Goal: Information Seeking & Learning: Find specific fact

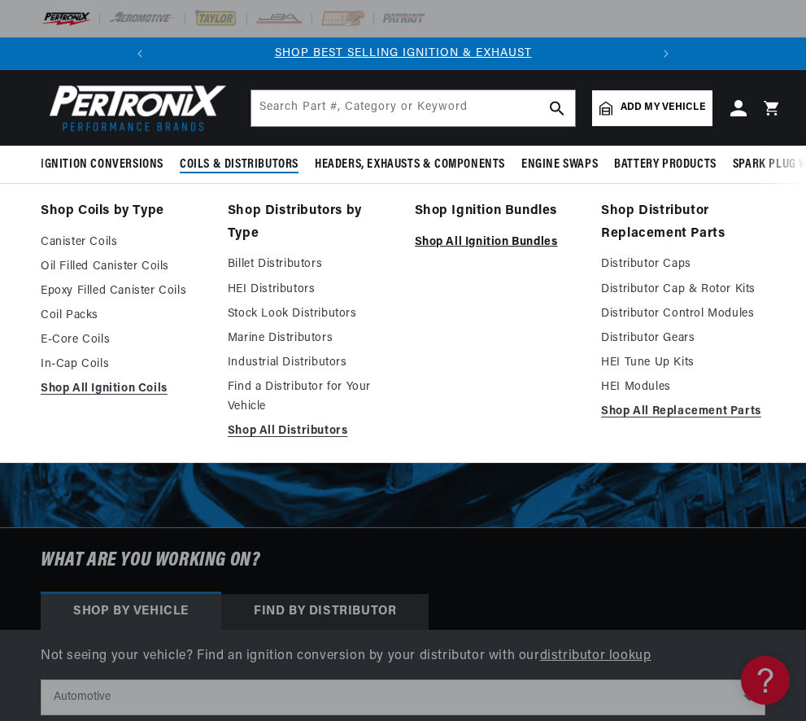
click at [442, 245] on link "Shop All Ignition Bundles" at bounding box center [497, 243] width 164 height 20
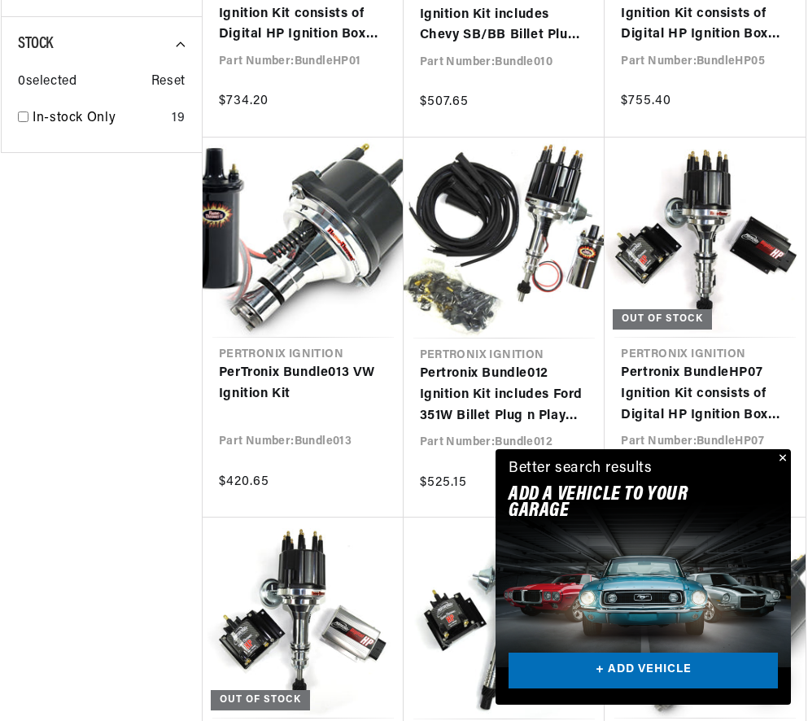
scroll to position [1622, 0]
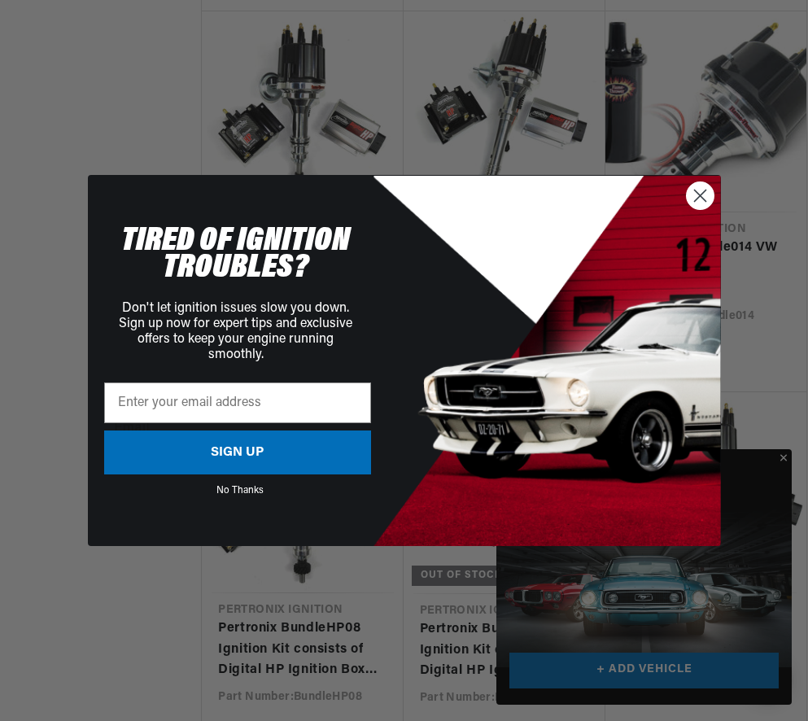
click at [697, 193] on icon "Close dialog" at bounding box center [699, 195] width 11 height 11
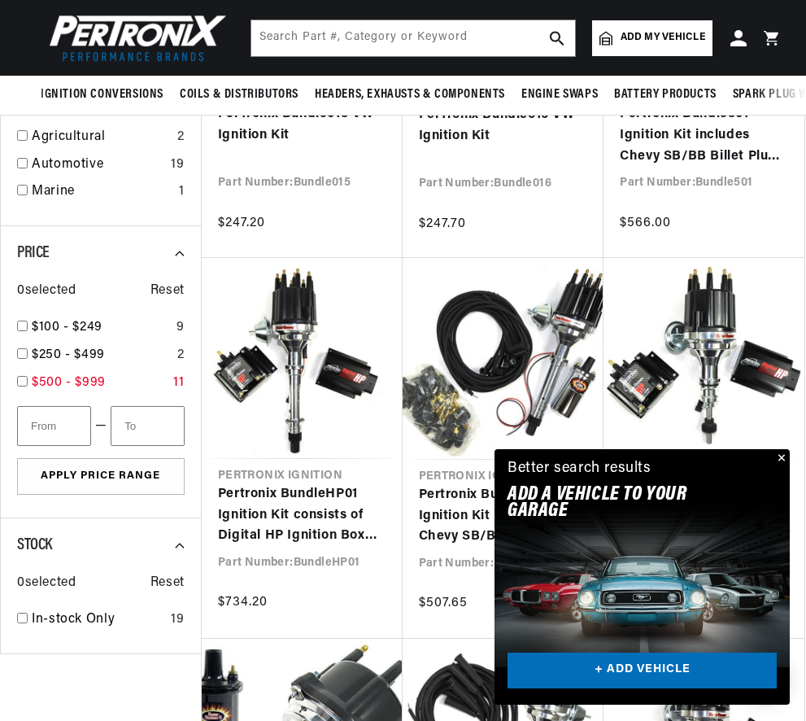
scroll to position [439, 0]
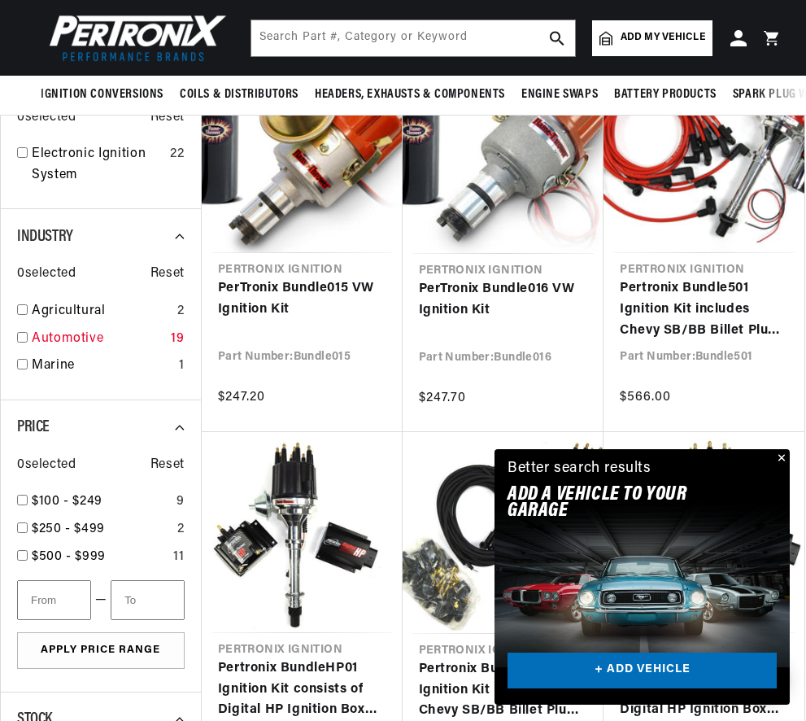
click at [84, 341] on link "Automotive" at bounding box center [98, 339] width 133 height 21
checkbox input "true"
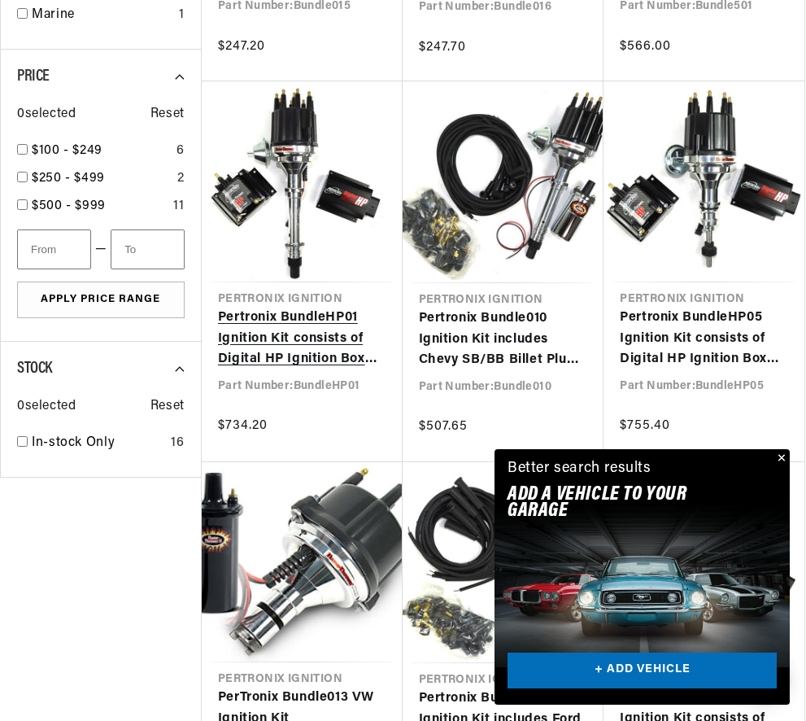
scroll to position [0, 493]
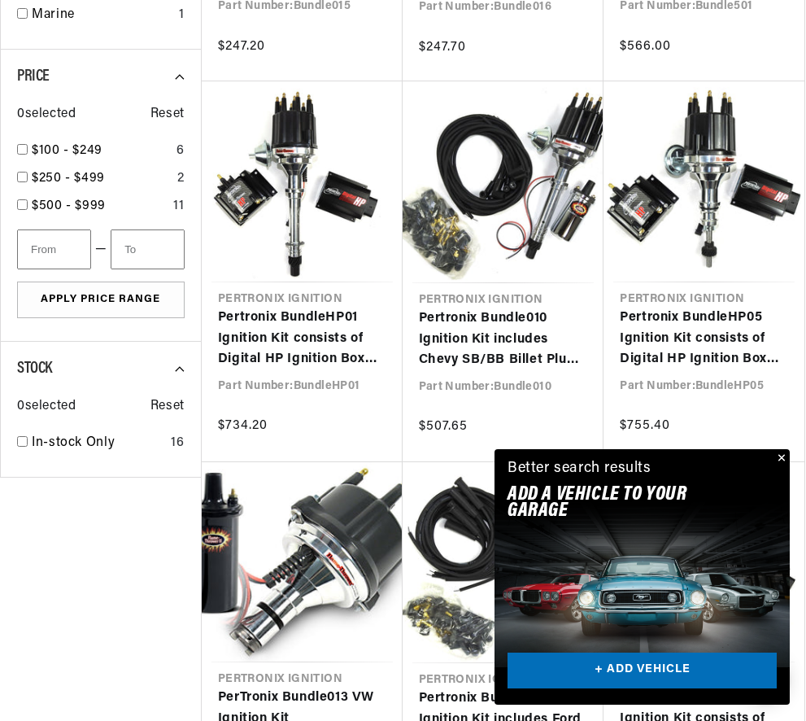
click at [779, 456] on button "Close" at bounding box center [780, 459] width 20 height 20
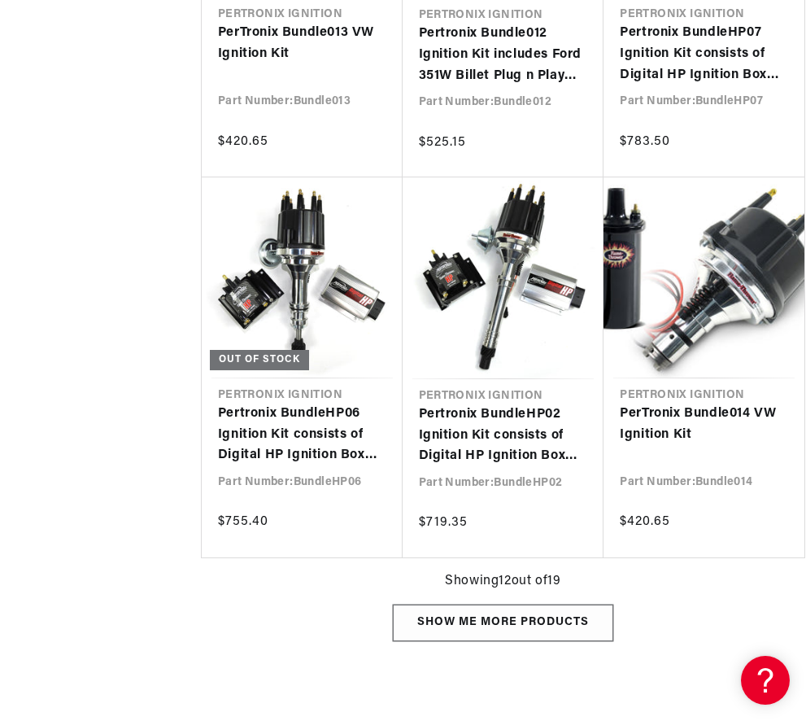
scroll to position [0, 0]
click at [542, 618] on div "Show me more products" at bounding box center [503, 622] width 220 height 37
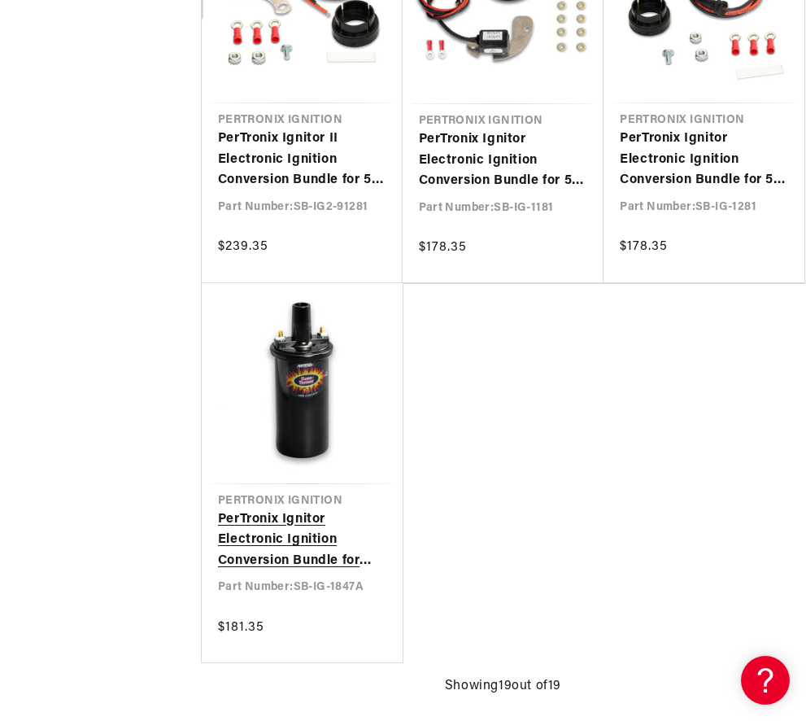
click at [285, 540] on link "PerTronix Ignitor Electronic Ignition Conversion Bundle for Type I VW Engines w…" at bounding box center [302, 540] width 168 height 63
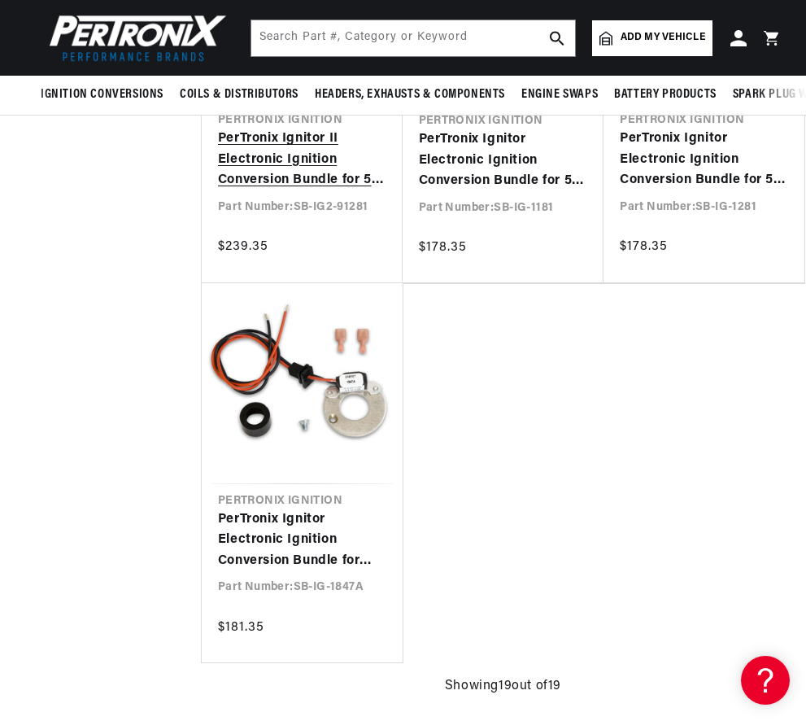
click at [293, 162] on link "PerTronix Ignitor II Electronic Ignition Conversion Bundle for 57-74 Ford V8 En…" at bounding box center [302, 159] width 168 height 63
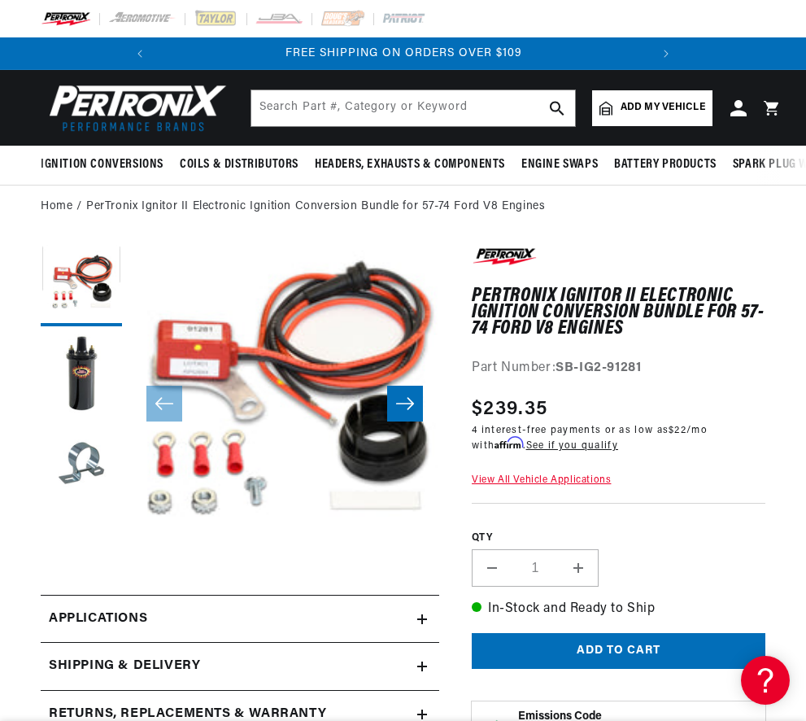
click at [411, 402] on icon "Slide right" at bounding box center [405, 403] width 18 height 12
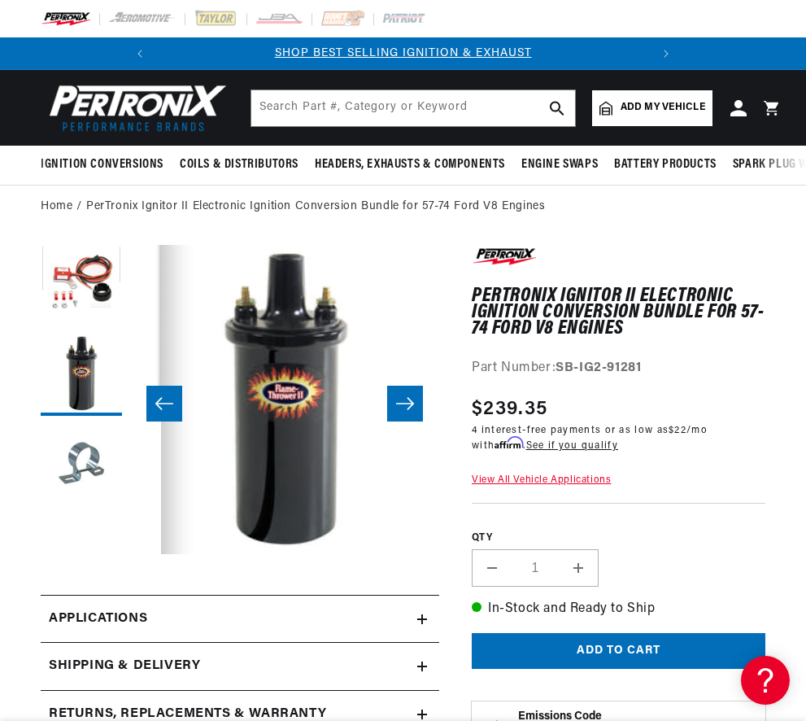
click at [411, 402] on icon "Slide right" at bounding box center [405, 403] width 18 height 12
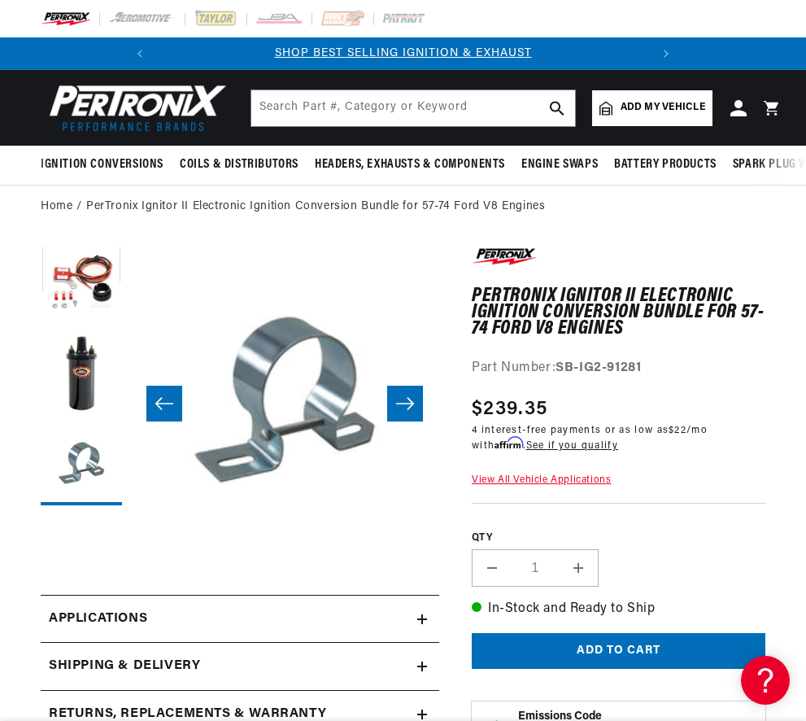
click at [411, 402] on icon "Slide right" at bounding box center [405, 403] width 18 height 12
click at [409, 401] on icon "Slide right" at bounding box center [405, 403] width 20 height 16
click at [406, 399] on icon "Slide right" at bounding box center [405, 403] width 20 height 16
click at [163, 409] on icon "Slide left" at bounding box center [165, 403] width 20 height 16
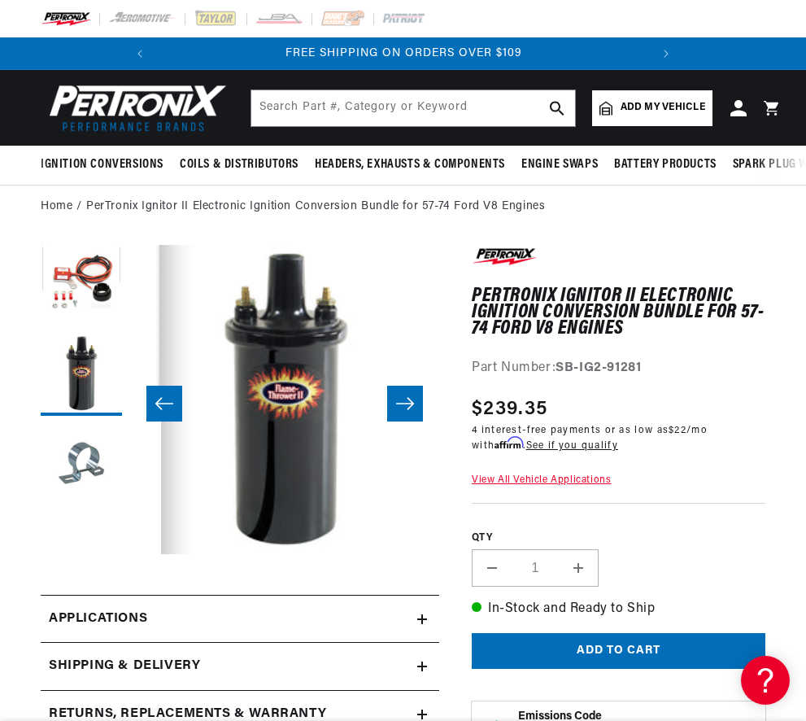
click at [163, 407] on icon "Slide left" at bounding box center [165, 403] width 20 height 16
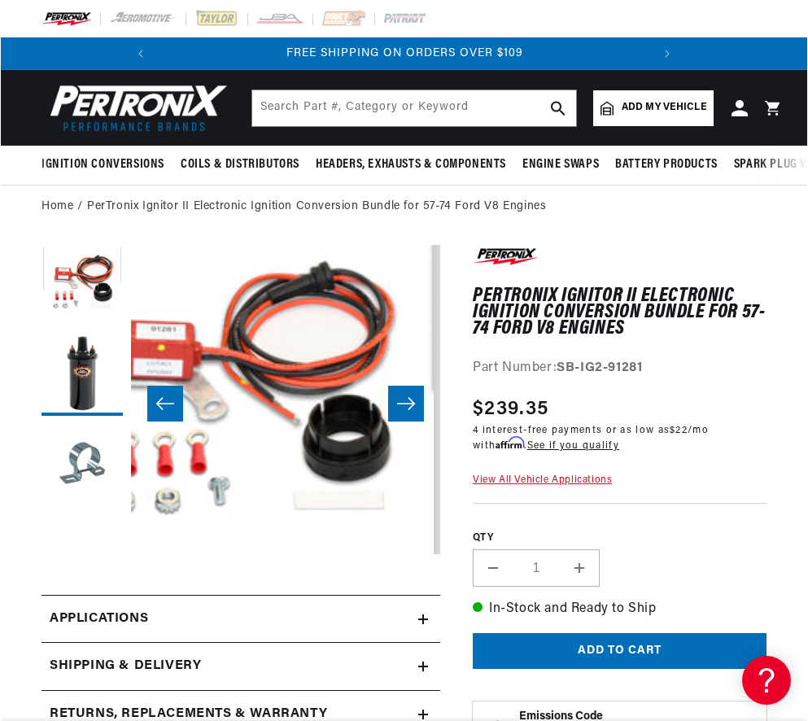
scroll to position [0, 0]
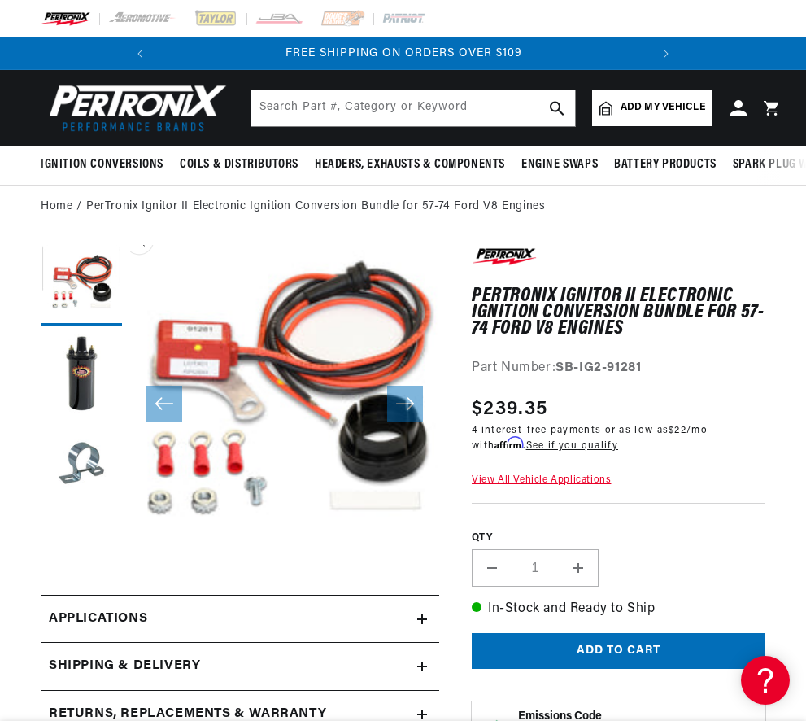
click at [99, 585] on button "Open media 1 in modal" at bounding box center [99, 585] width 0 height 0
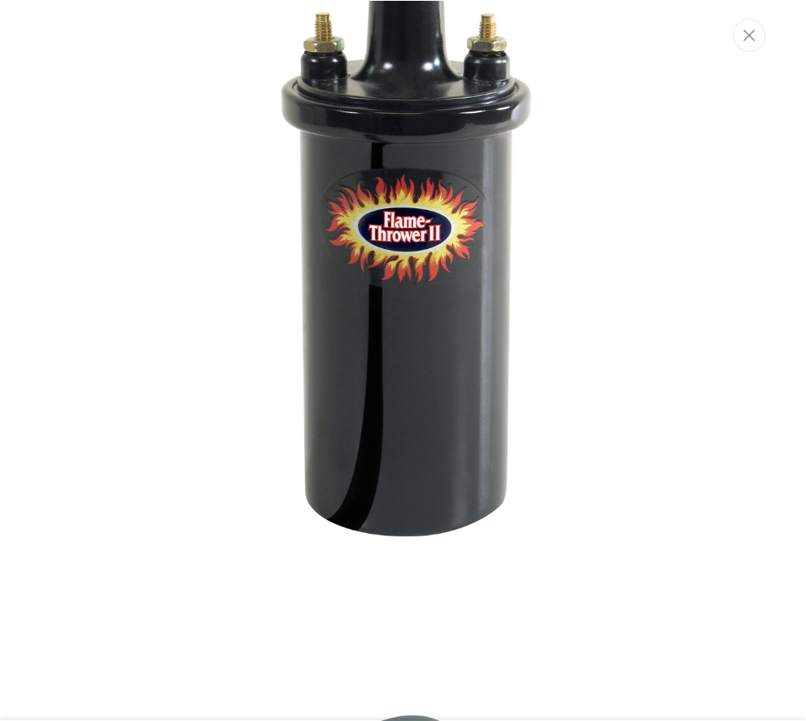
scroll to position [0, 493]
click at [748, 29] on icon "Close" at bounding box center [750, 34] width 11 height 12
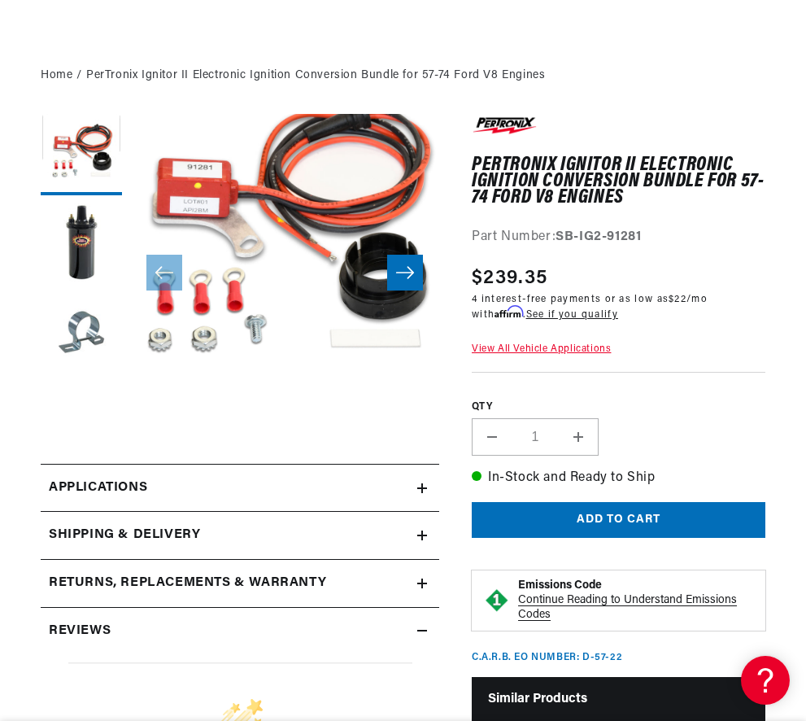
scroll to position [279, 0]
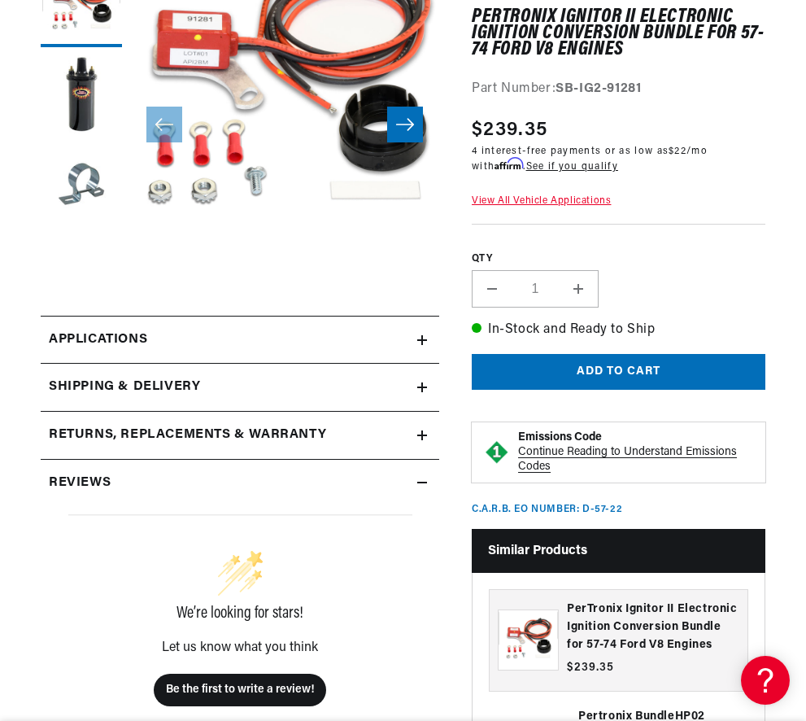
click at [184, 344] on link "Applications" at bounding box center [240, 340] width 398 height 49
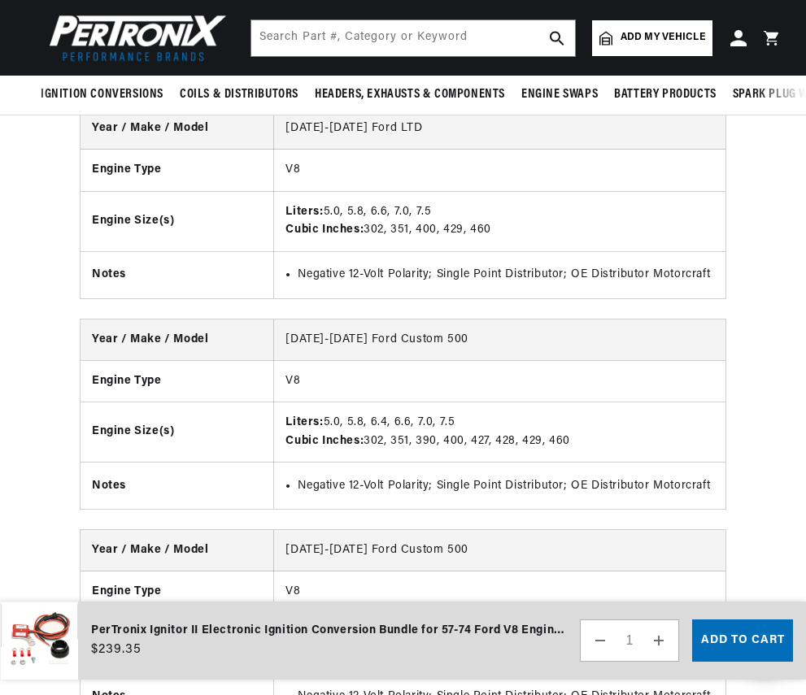
scroll to position [0, 493]
click at [362, 35] on input "text" at bounding box center [413, 38] width 324 height 36
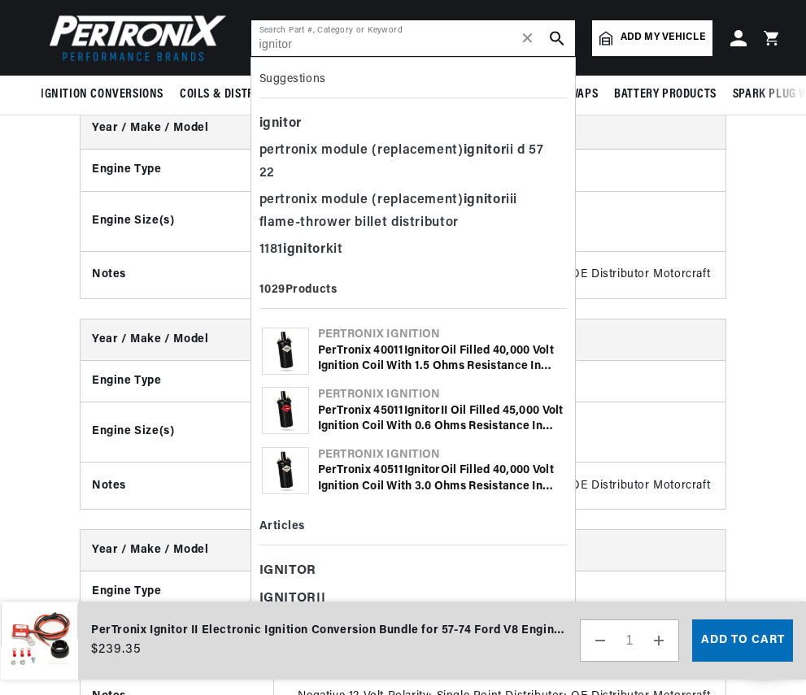
scroll to position [0, 0]
paste input "1281"
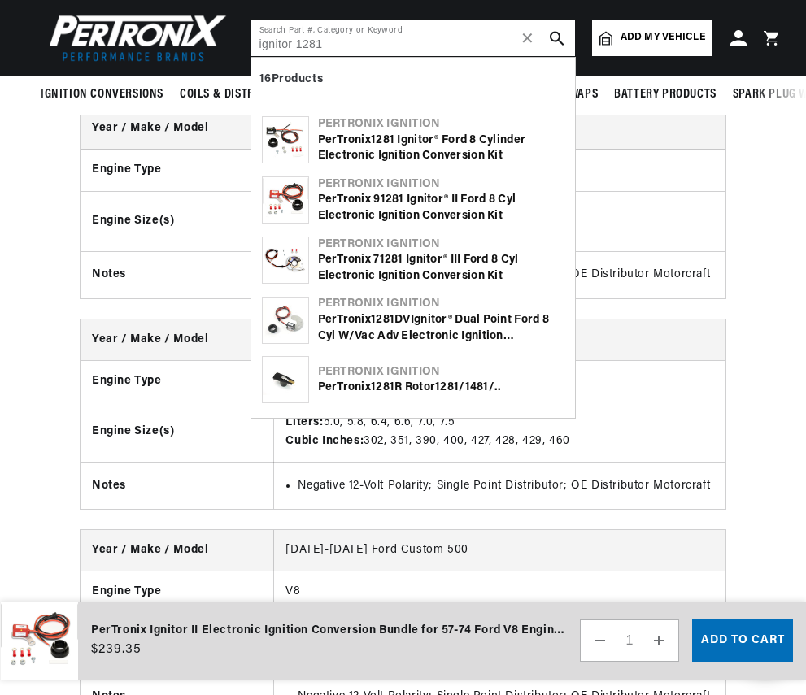
scroll to position [0, 493]
type input "ignitor 1281"
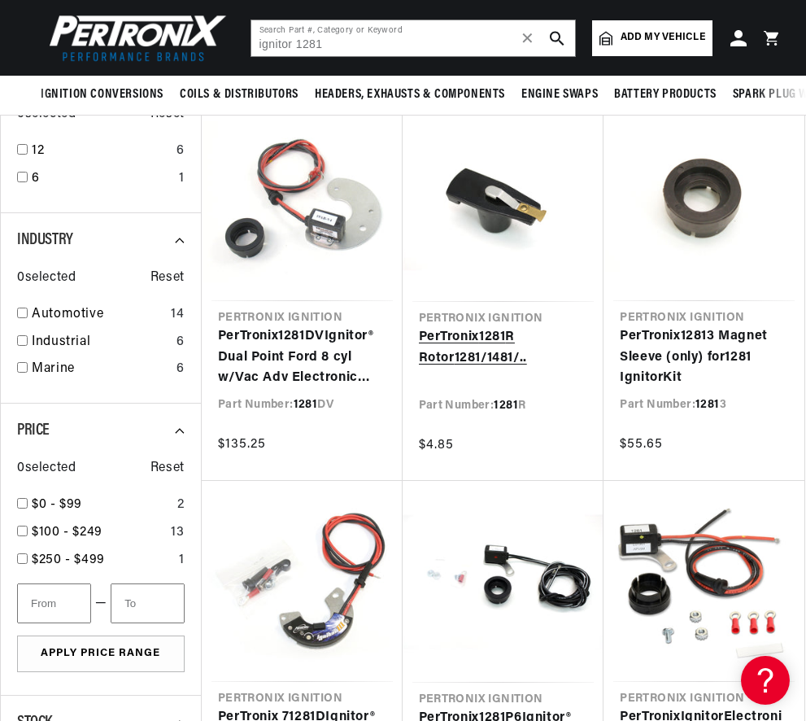
click at [482, 340] on link "PerTronix 1281 R Rotor 1281 /1481/.." at bounding box center [503, 347] width 169 height 41
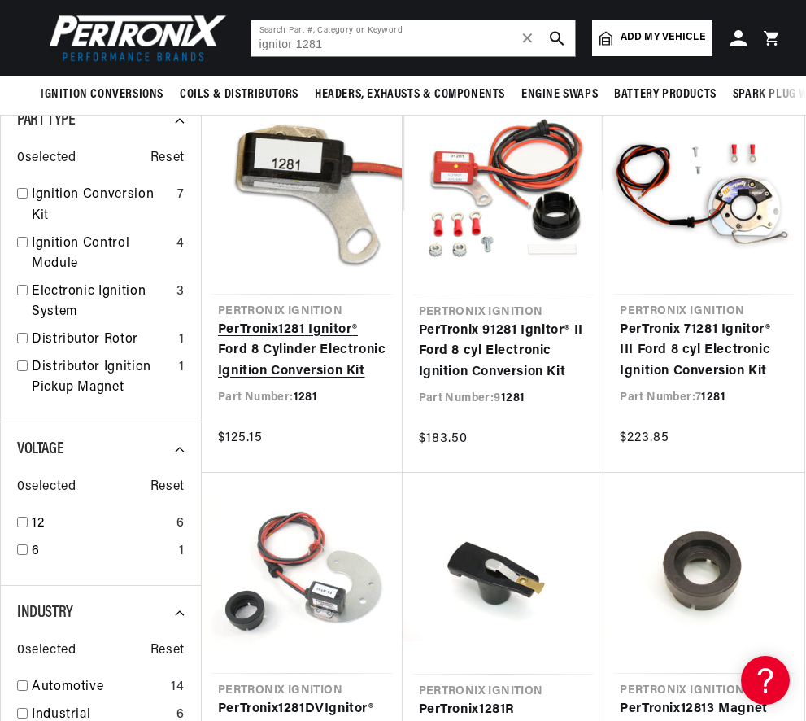
scroll to position [0, 493]
click at [278, 370] on link "PerTronix 1281 Ignitor ® Ford 8 Cylinder Electronic Ignition Conversion Kit" at bounding box center [302, 351] width 168 height 63
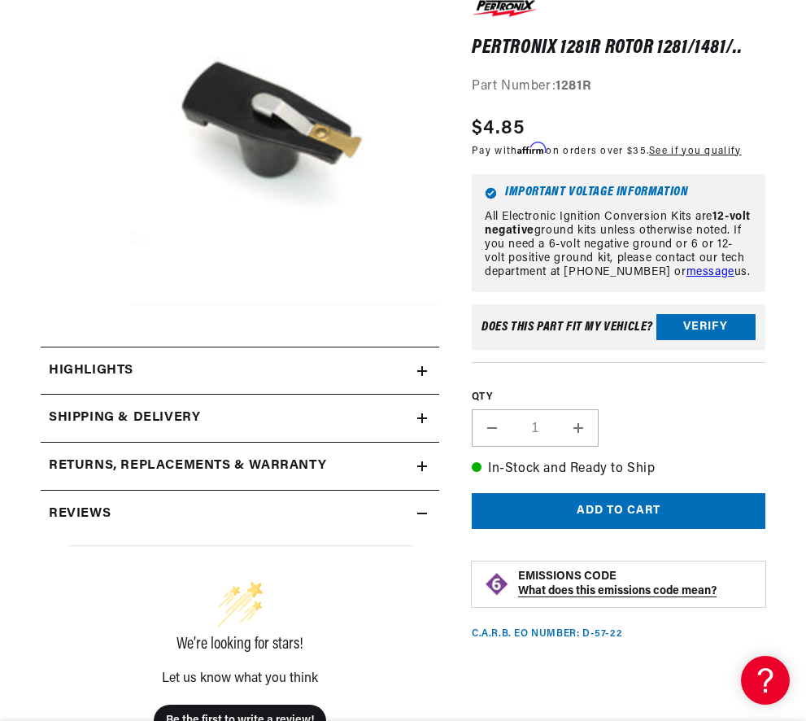
scroll to position [0, 493]
click at [424, 371] on icon at bounding box center [422, 371] width 10 height 0
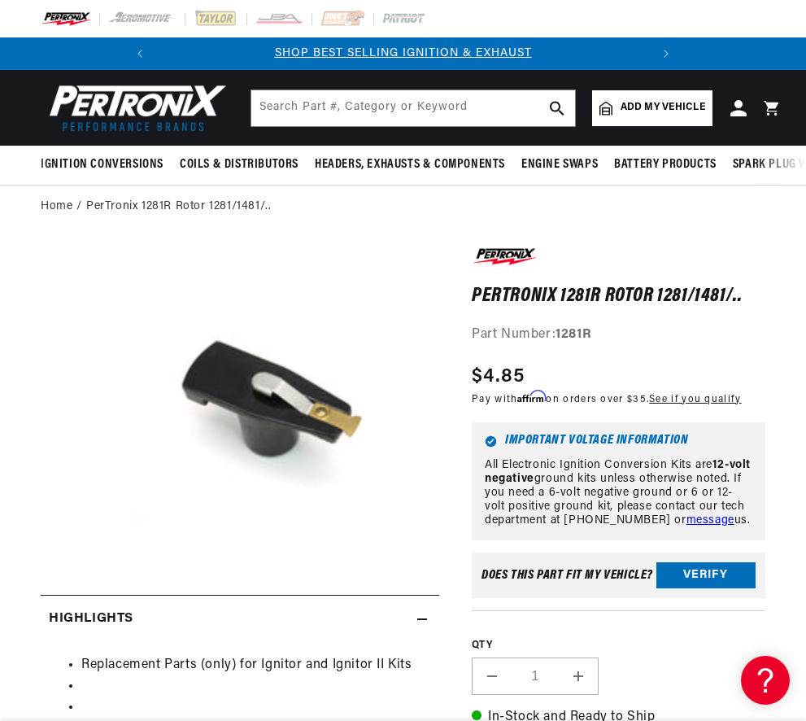
scroll to position [0, 0]
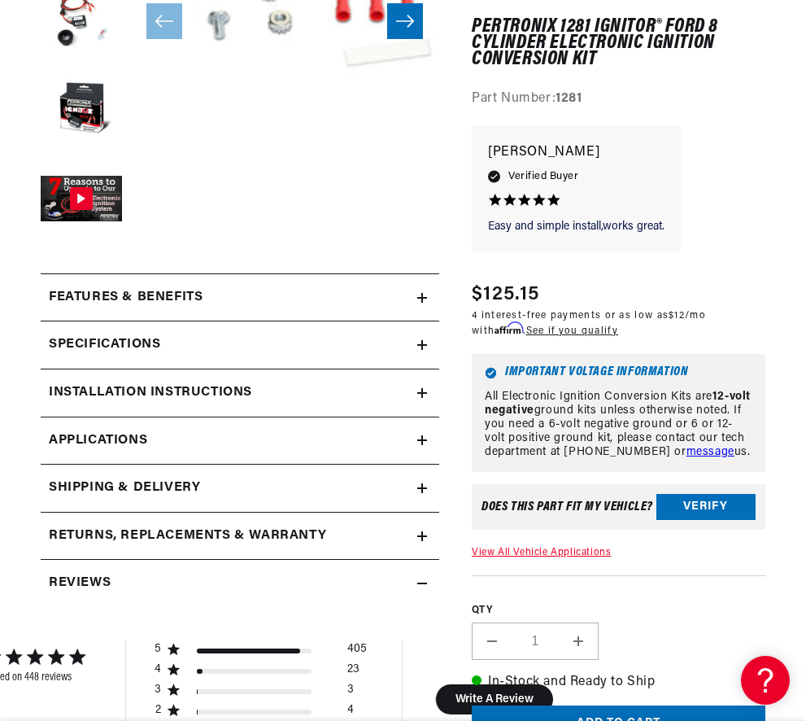
scroll to position [586, 0]
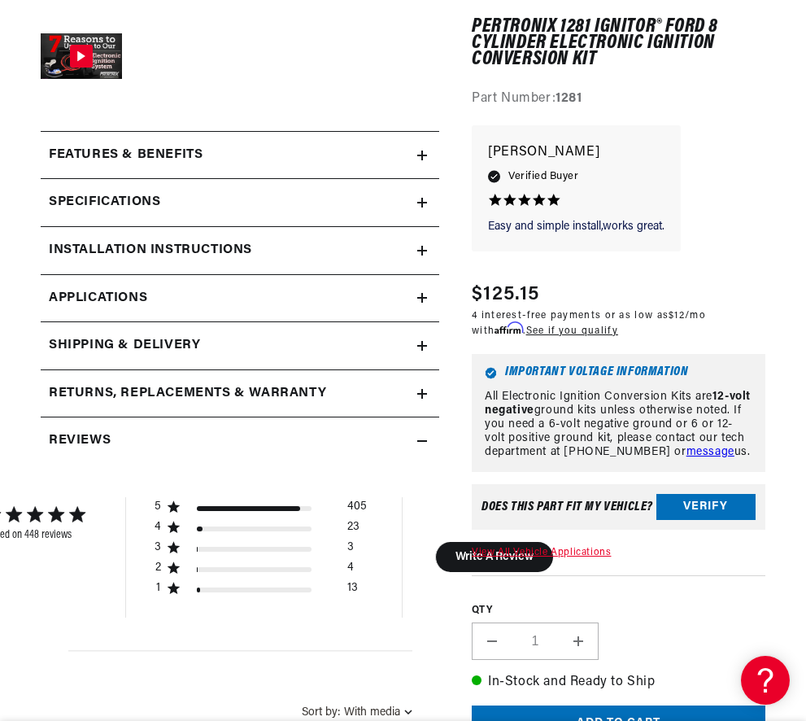
click at [175, 155] on h2 "Features & Benefits" at bounding box center [126, 155] width 154 height 21
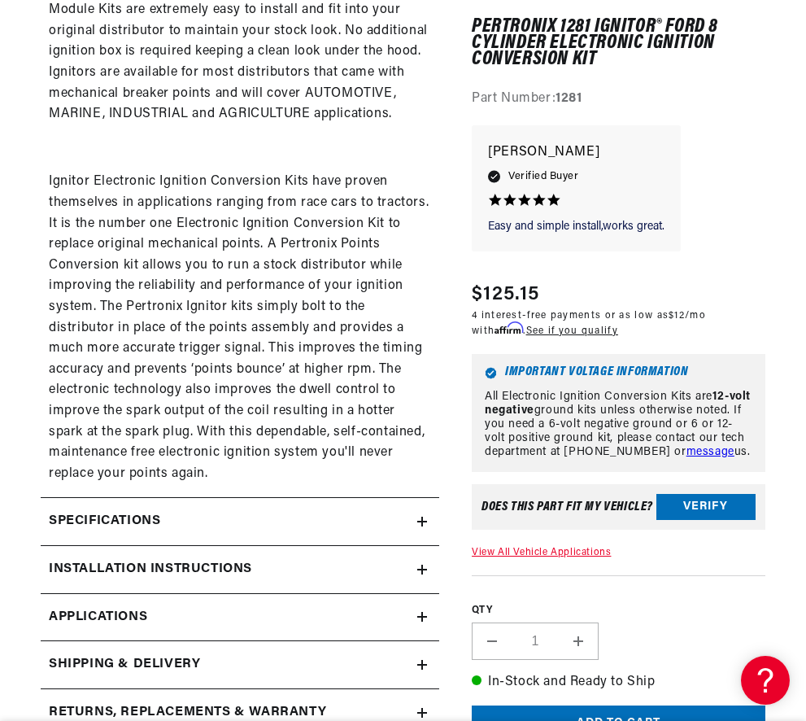
scroll to position [1349, 0]
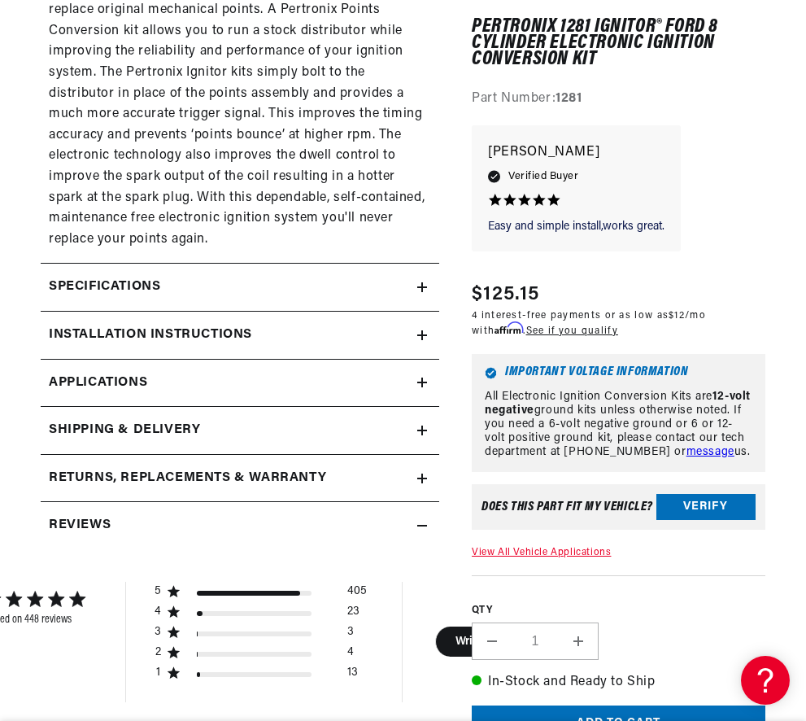
click at [72, 277] on h2 "Specifications" at bounding box center [104, 287] width 111 height 21
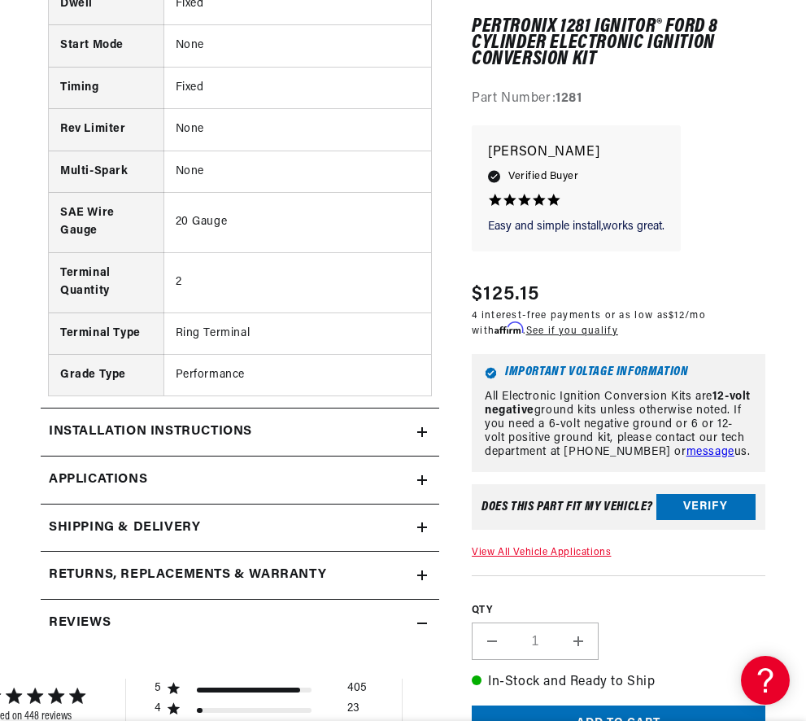
scroll to position [2051, 0]
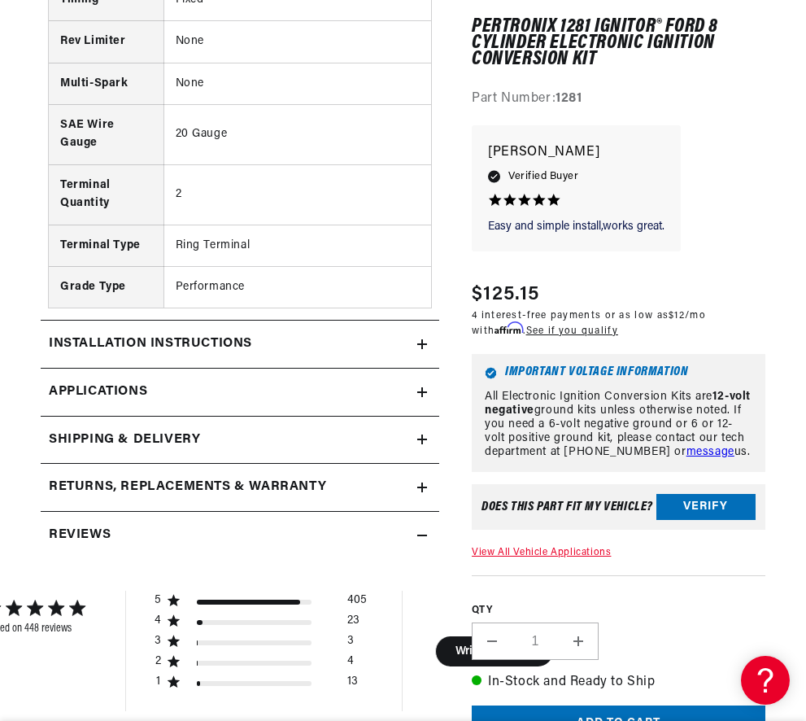
click at [82, 333] on h2 "Installation instructions" at bounding box center [150, 343] width 203 height 21
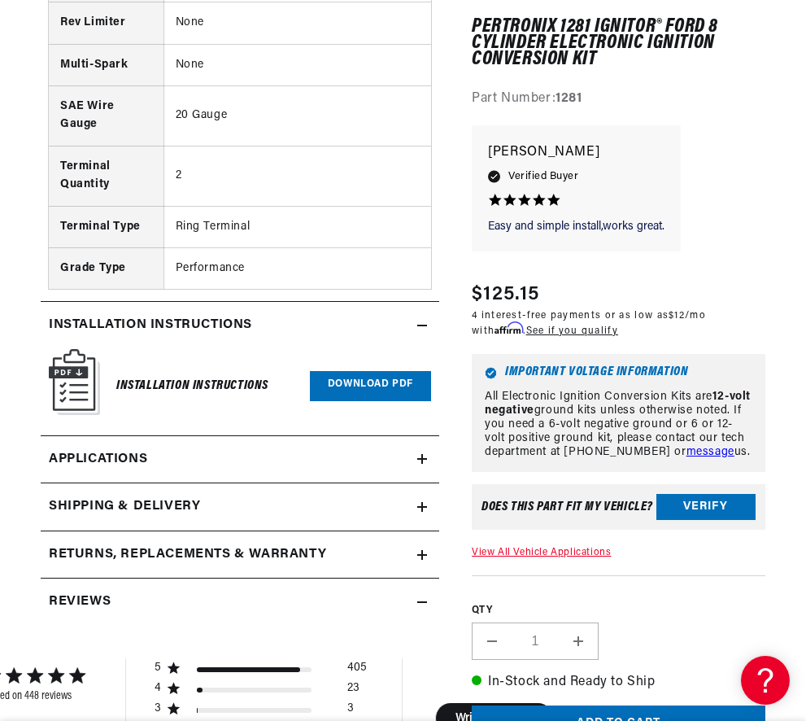
scroll to position [2231, 0]
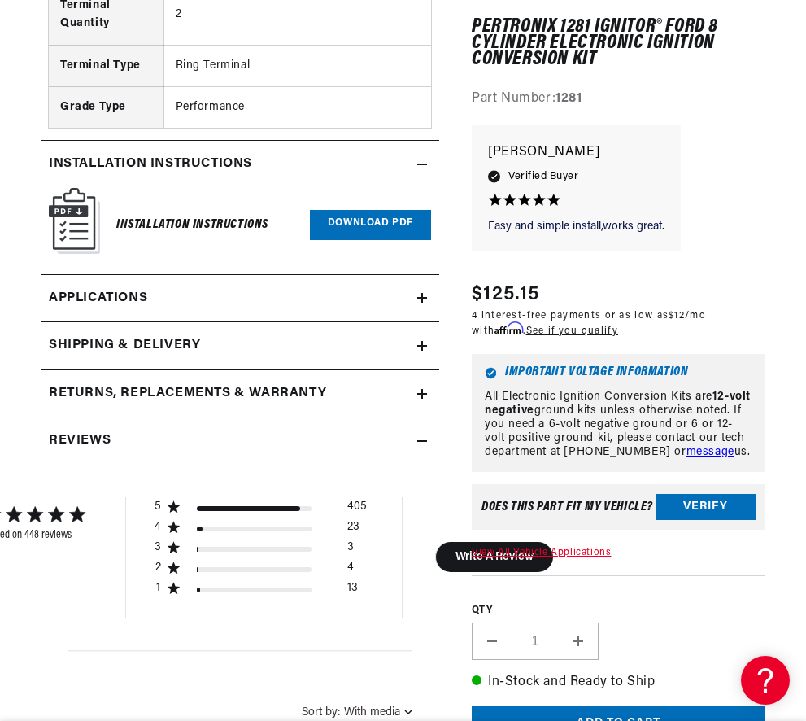
click at [77, 288] on span "Applications" at bounding box center [98, 298] width 98 height 21
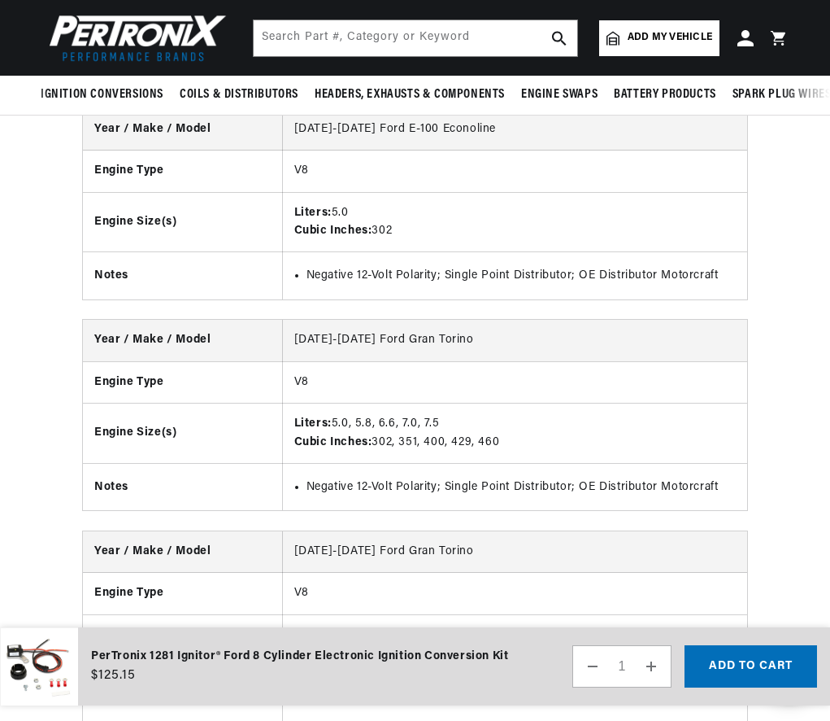
drag, startPoint x: 828, startPoint y: 368, endPoint x: 824, endPoint y: 339, distance: 28.8
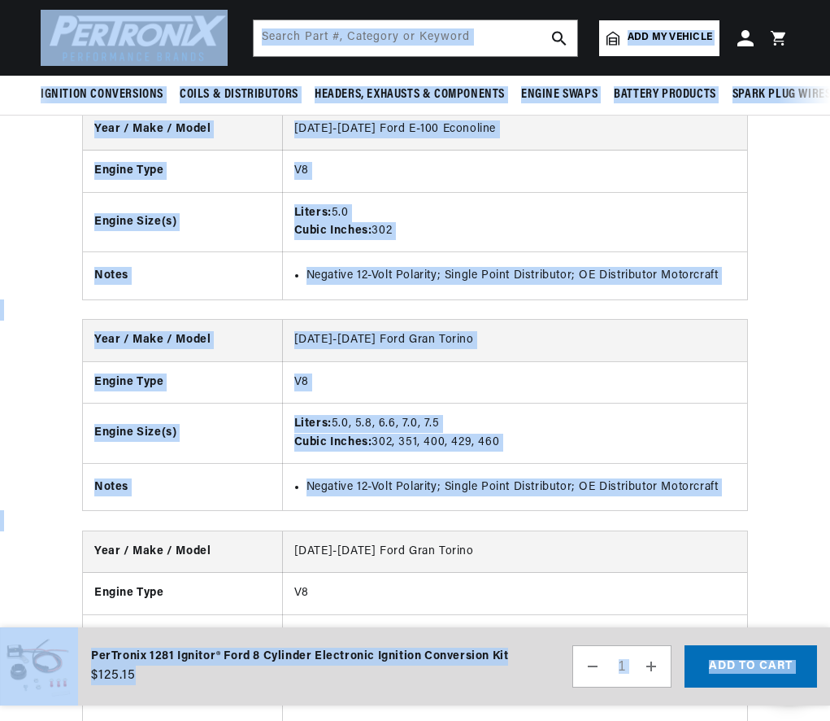
drag, startPoint x: 829, startPoint y: 364, endPoint x: 830, endPoint y: 347, distance: 16.3
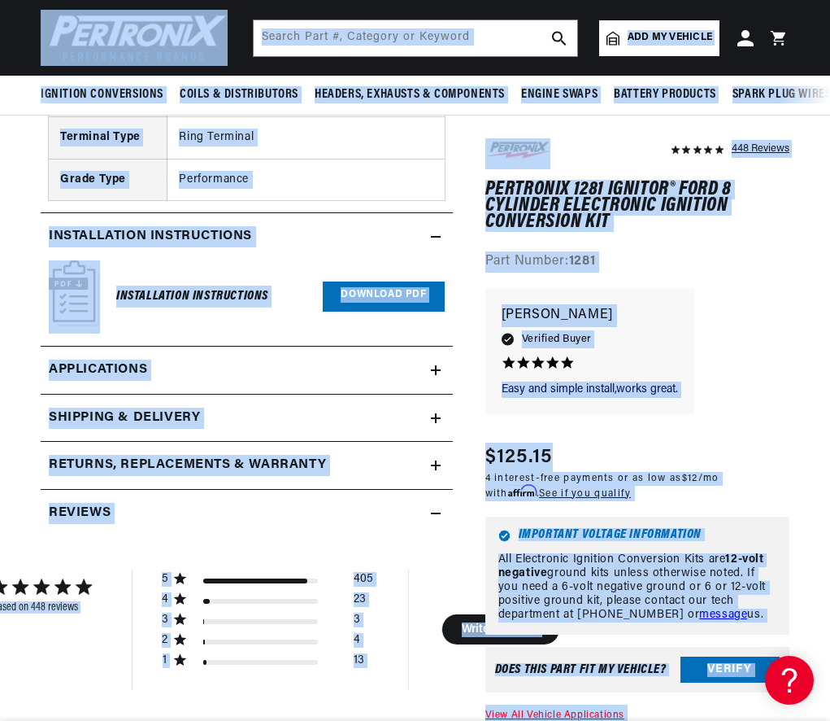
click at [359, 281] on link "Download PDF" at bounding box center [383, 296] width 121 height 30
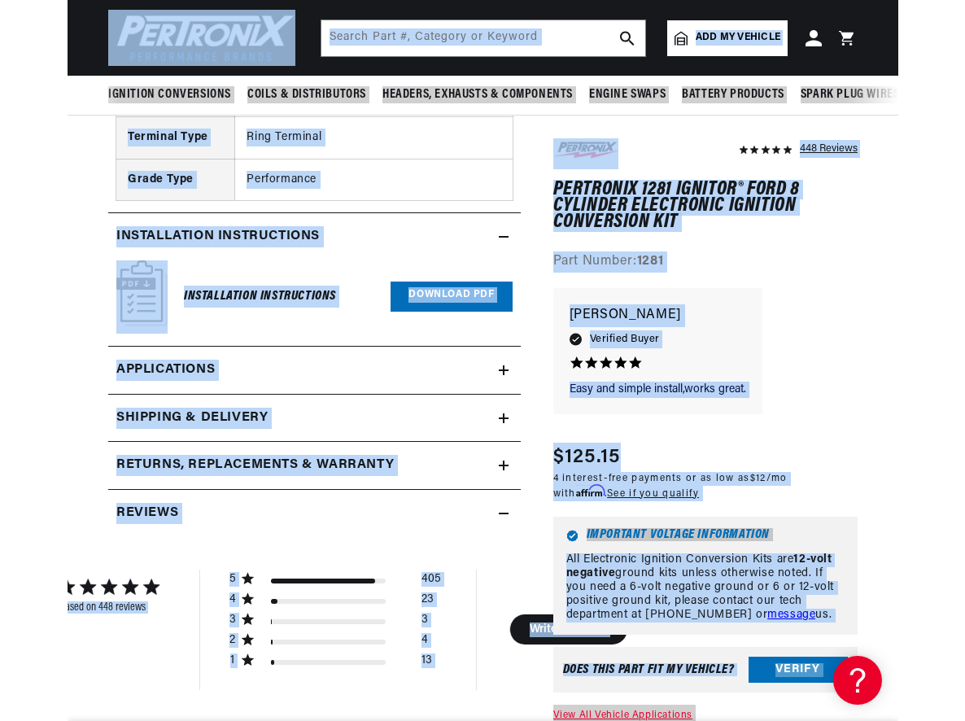
scroll to position [0, 493]
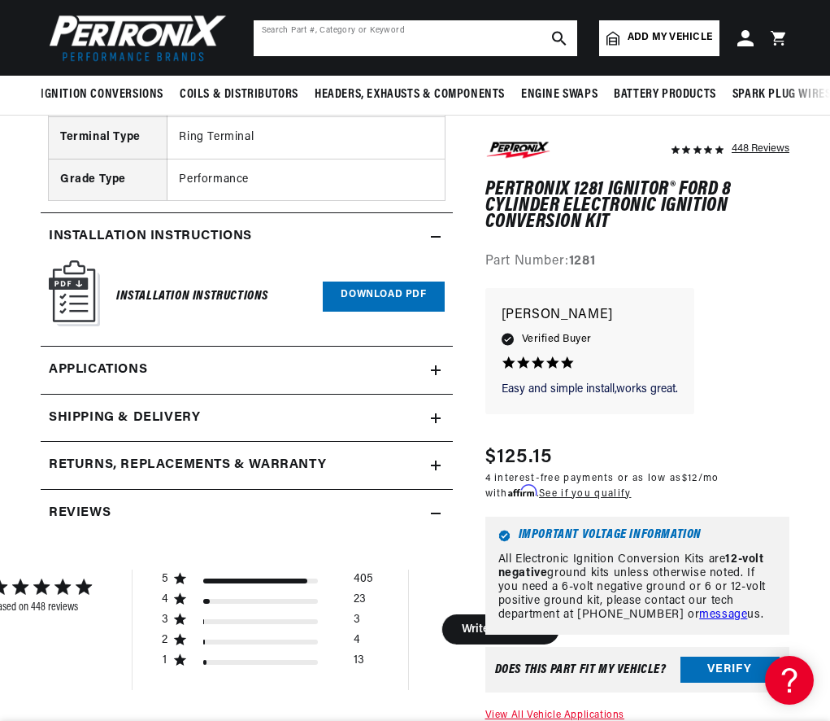
click at [485, 38] on input "text" at bounding box center [416, 38] width 324 height 36
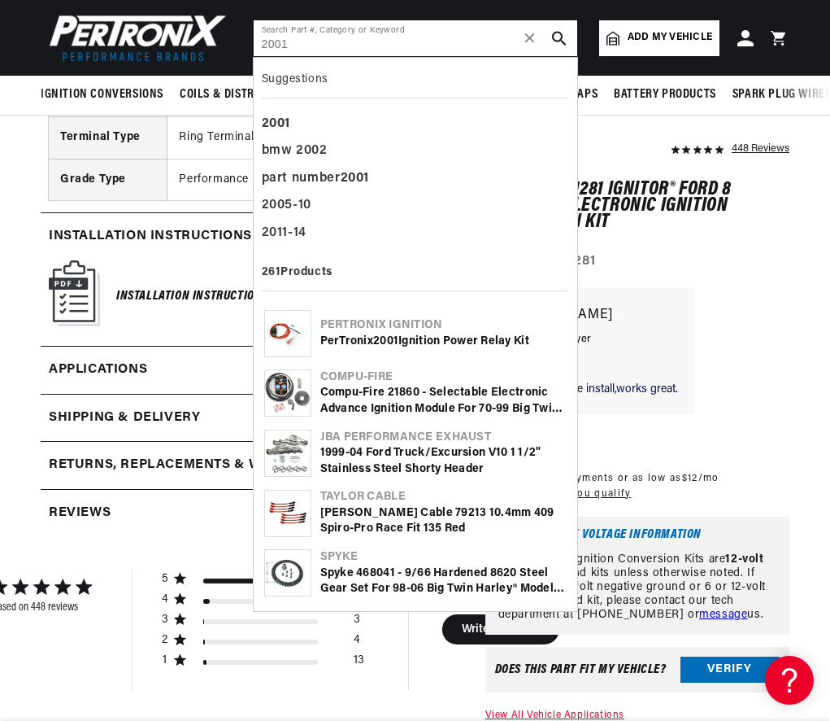
type input "2001"
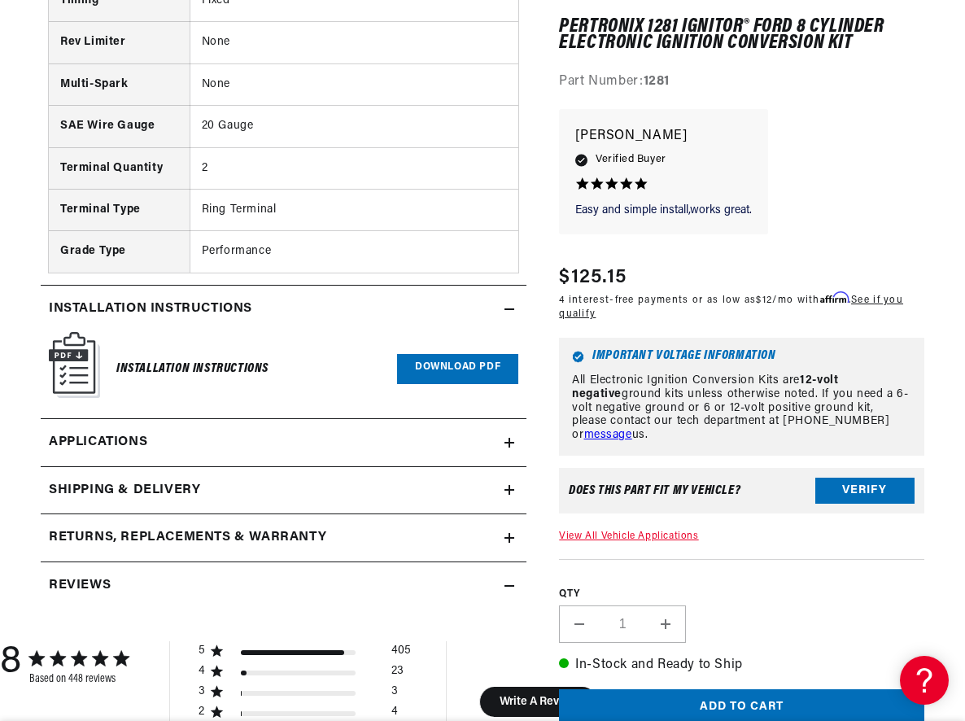
scroll to position [0, 0]
click at [106, 432] on span "Applications" at bounding box center [98, 442] width 98 height 21
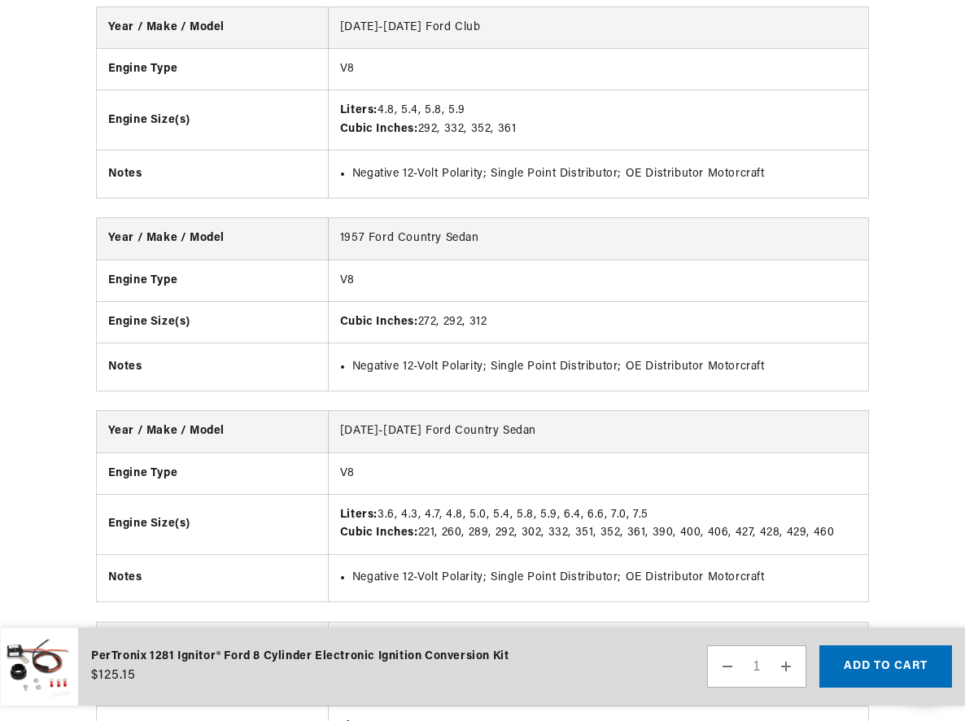
scroll to position [0, 493]
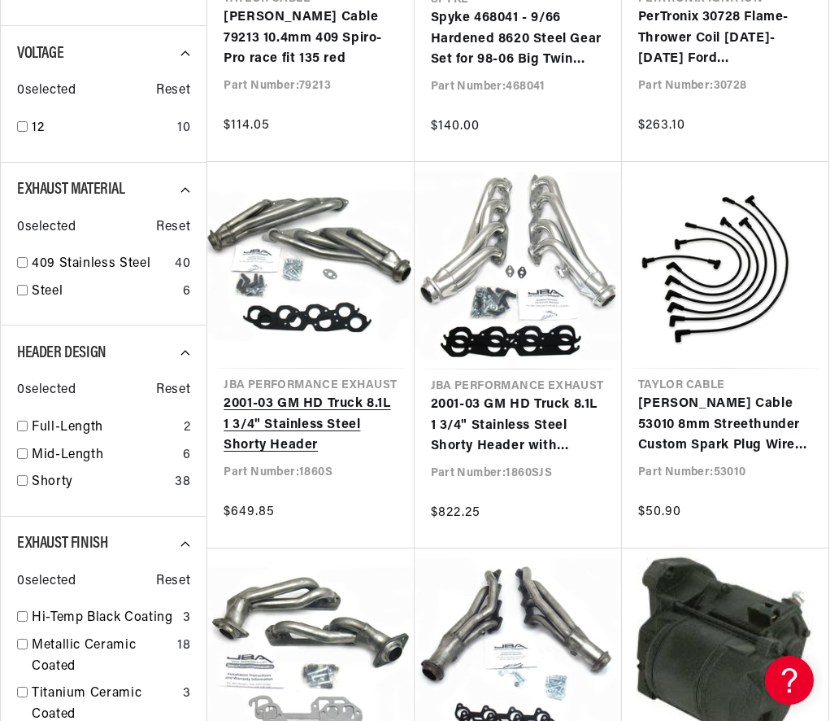
scroll to position [1020, 0]
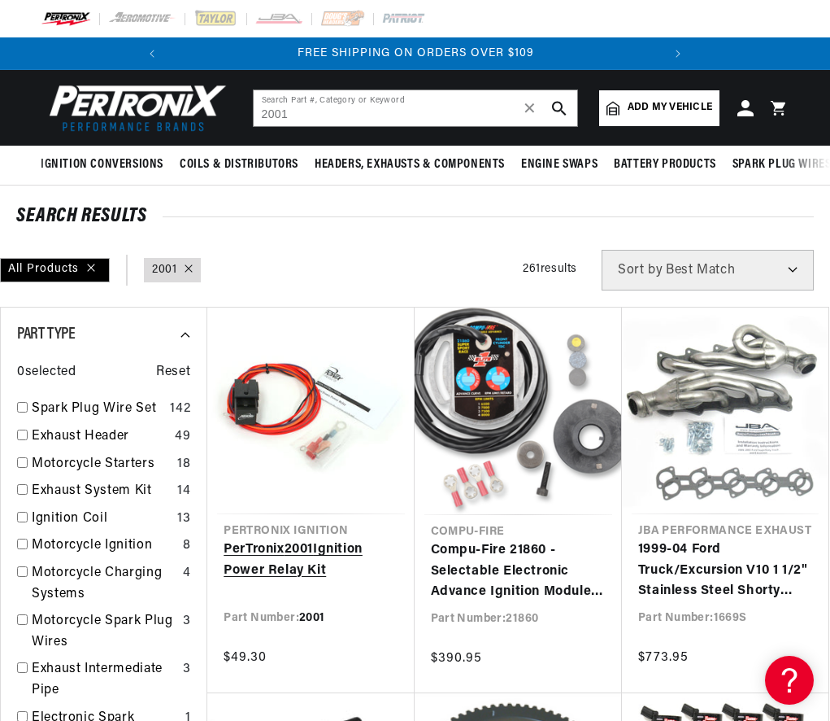
click at [289, 547] on link "PerTronix 2001 Ignition Power Relay Kit" at bounding box center [311, 559] width 174 height 41
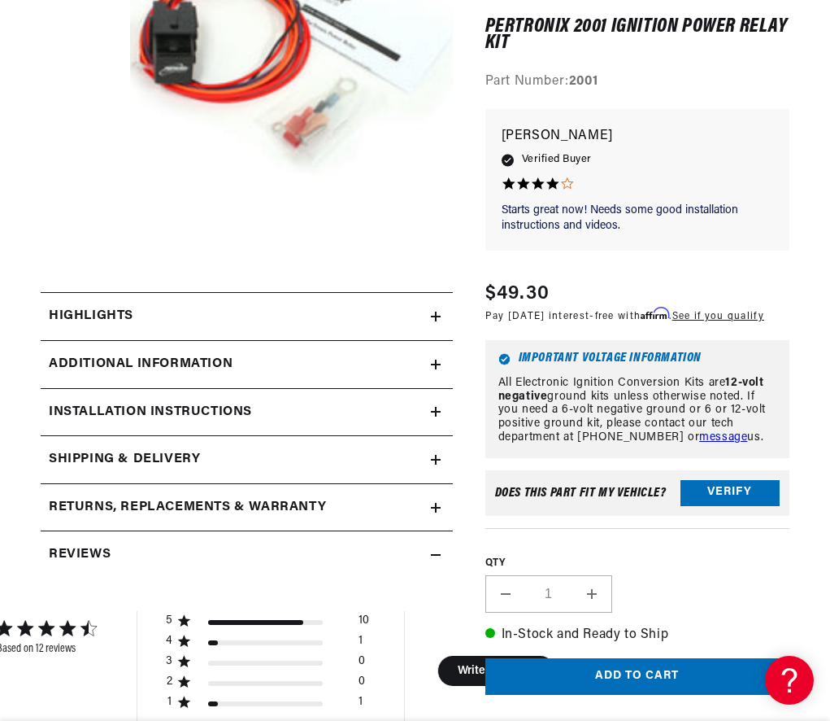
click at [120, 321] on h2 "Highlights" at bounding box center [91, 316] width 85 height 21
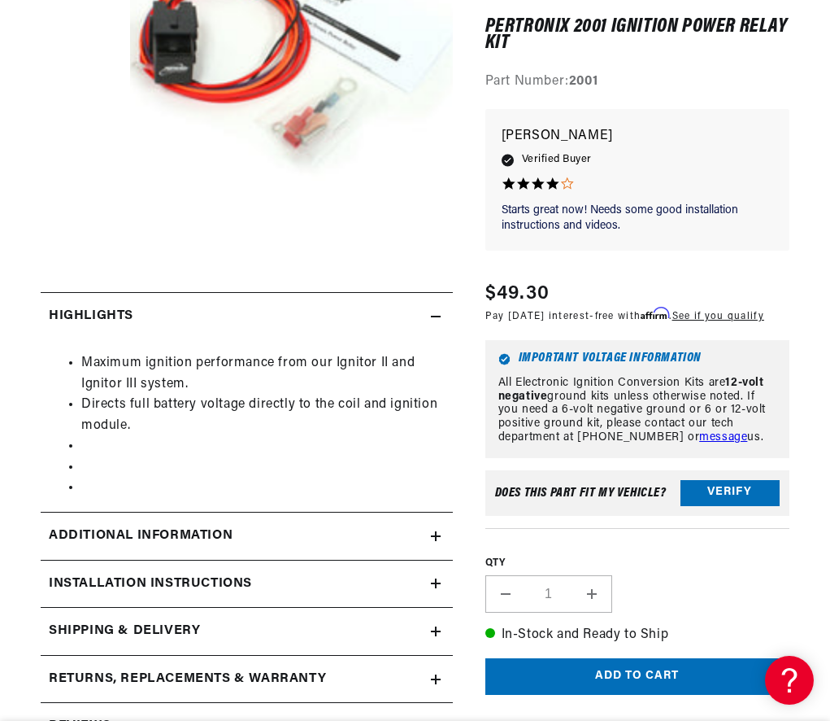
scroll to position [0, 493]
click at [159, 530] on h2 "Additional Information" at bounding box center [141, 535] width 184 height 21
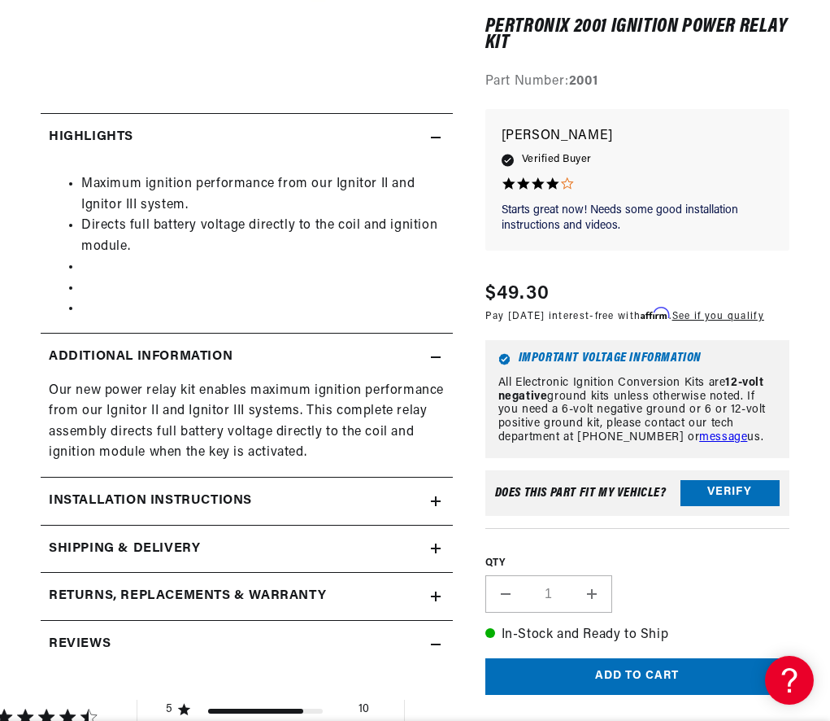
scroll to position [523, 0]
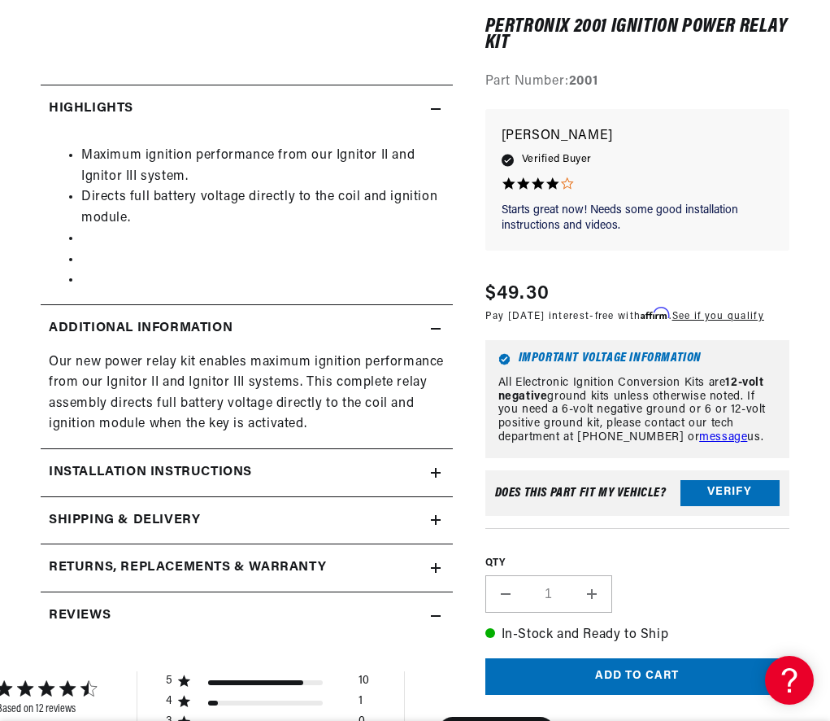
click at [95, 468] on h2 "Installation instructions" at bounding box center [150, 472] width 203 height 21
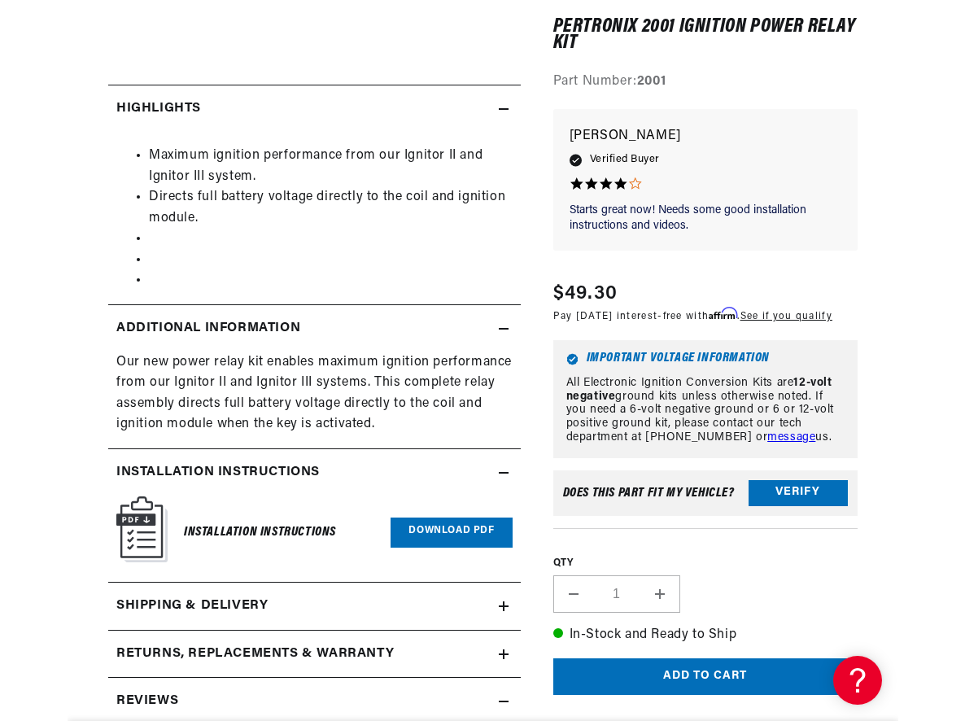
scroll to position [0, 493]
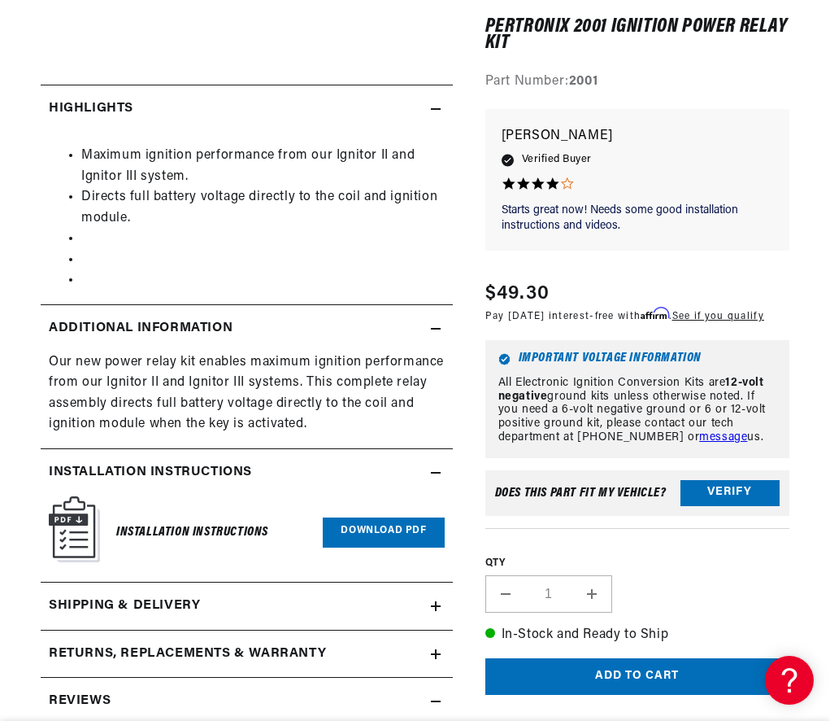
click at [378, 529] on link "Download PDF" at bounding box center [383, 532] width 121 height 30
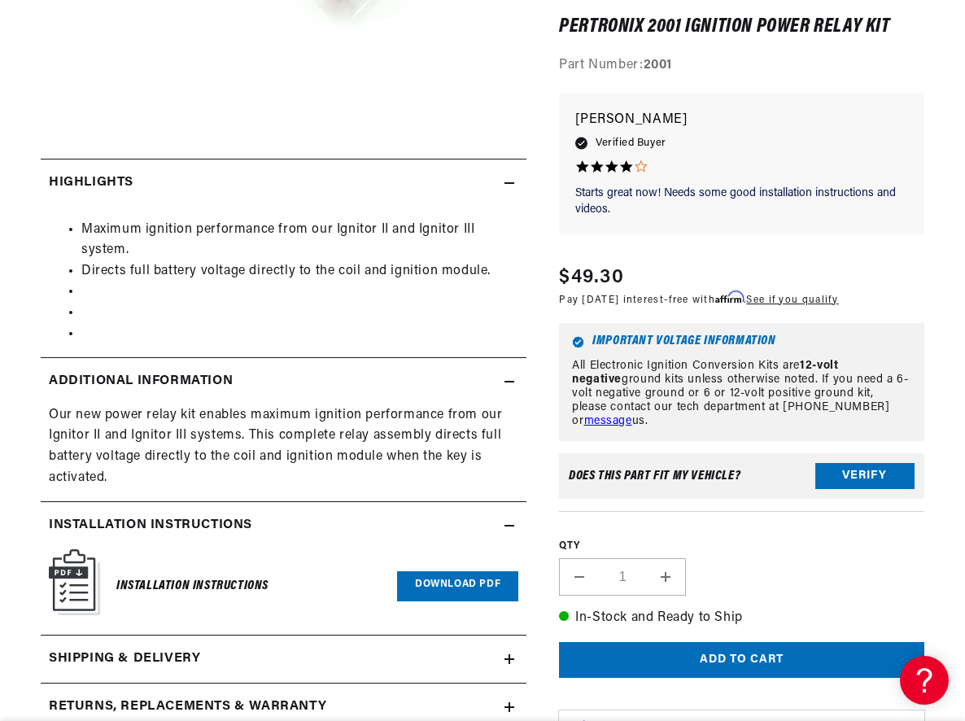
scroll to position [0, 0]
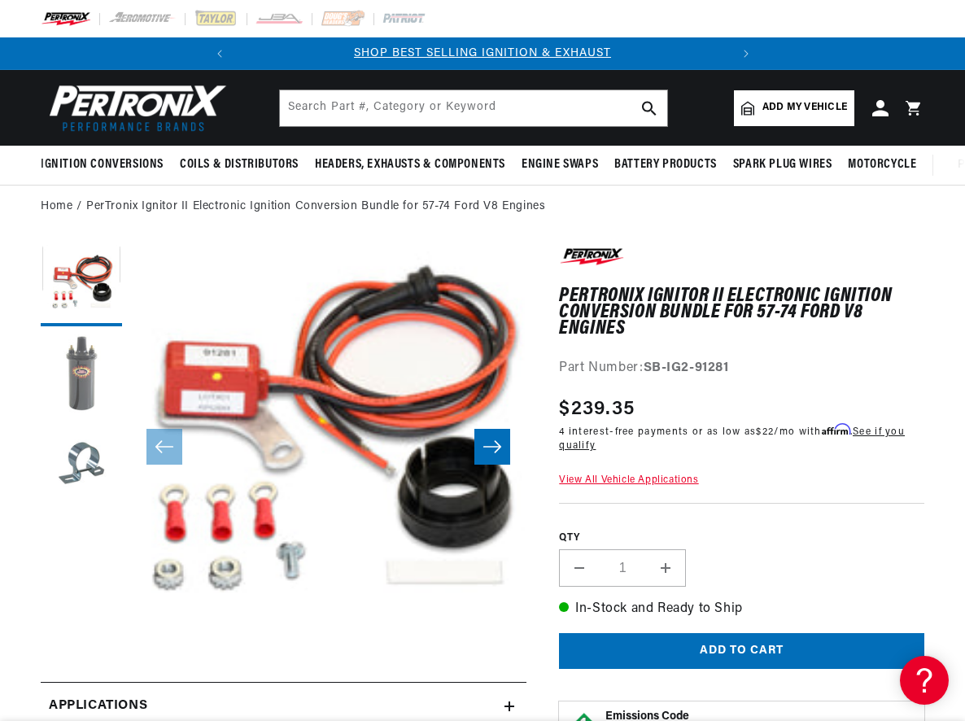
click at [87, 385] on button "Load image 2 in gallery view" at bounding box center [81, 374] width 81 height 81
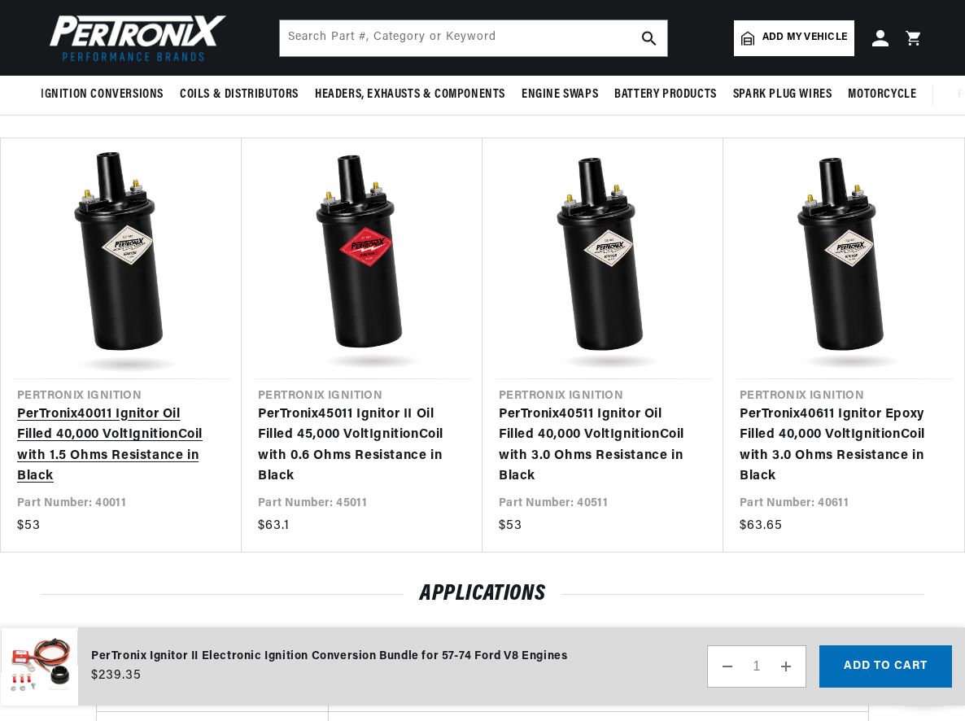
scroll to position [0, 493]
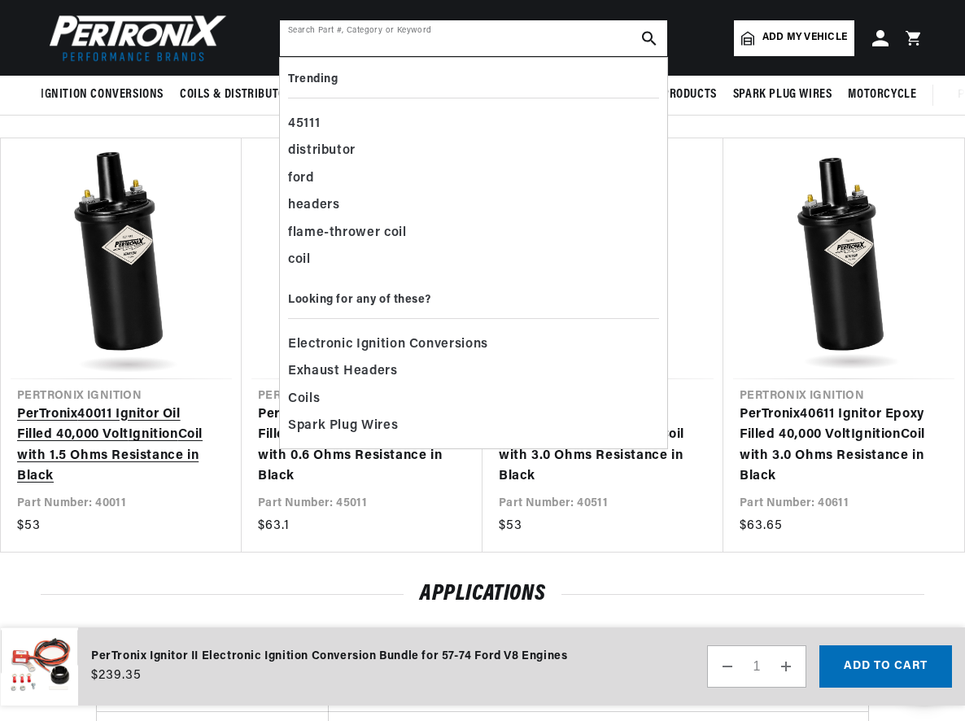
click at [406, 41] on input "text" at bounding box center [473, 38] width 387 height 36
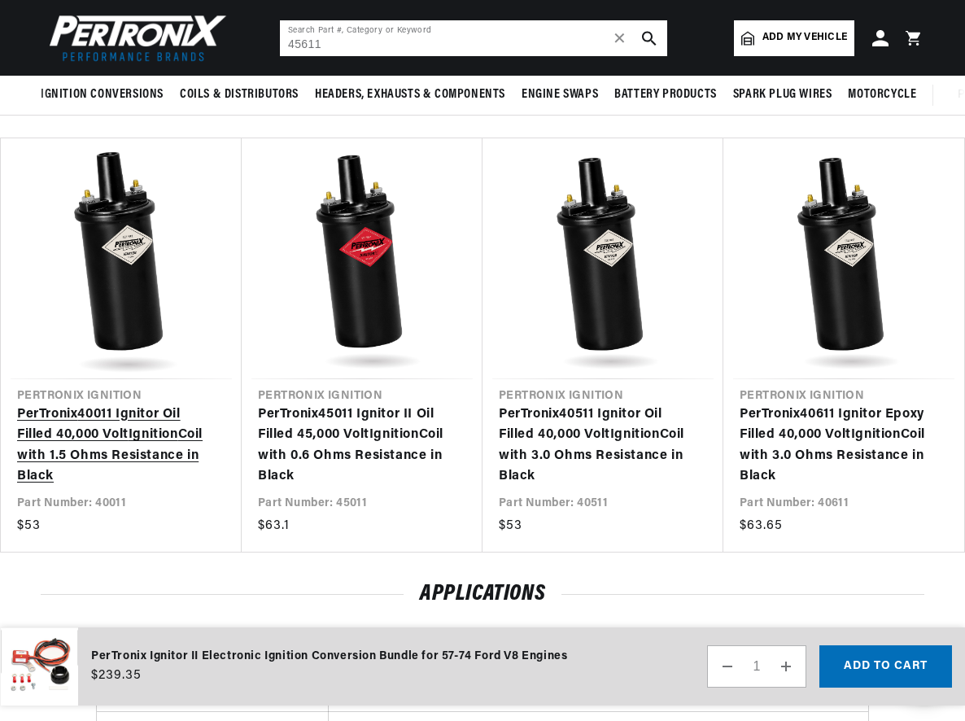
type input "45611"
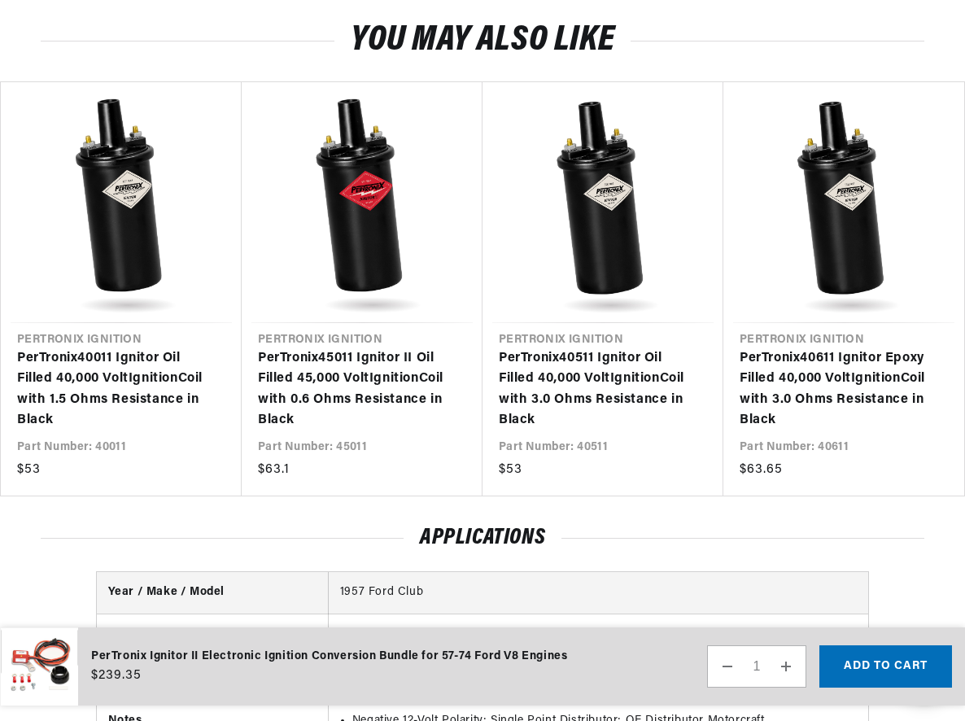
scroll to position [1796, 0]
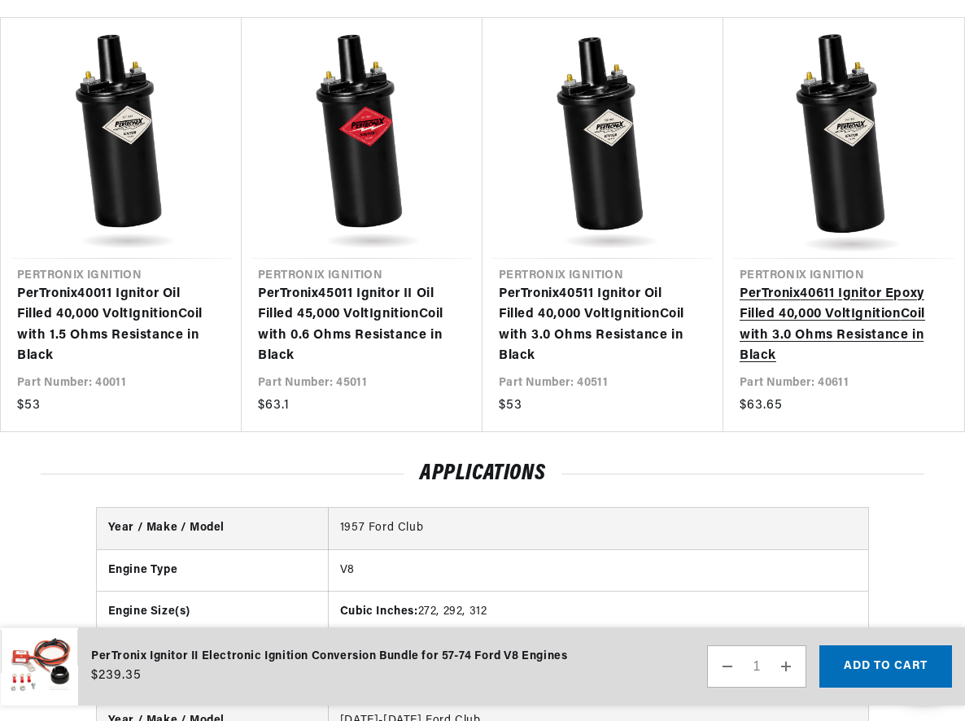
click at [792, 308] on link "PerTronix 40611 Ignitor Epoxy Filled 40,000 Volt Ignition Coil with 3.0 Ohms Re…" at bounding box center [835, 325] width 192 height 83
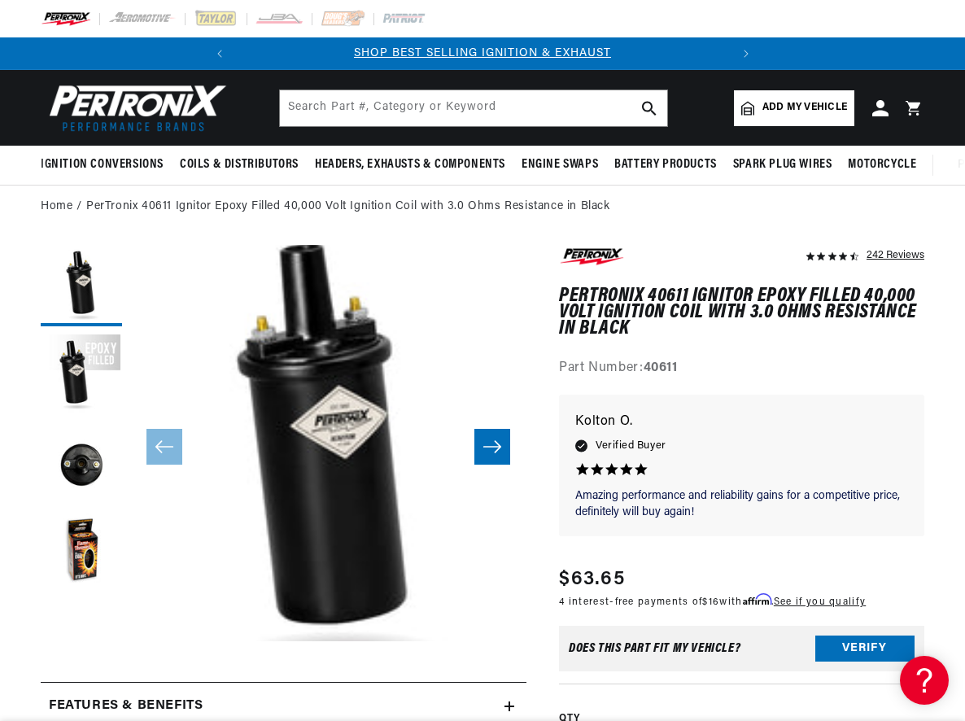
scroll to position [0, 493]
click at [490, 446] on icon "Slide right" at bounding box center [492, 446] width 20 height 16
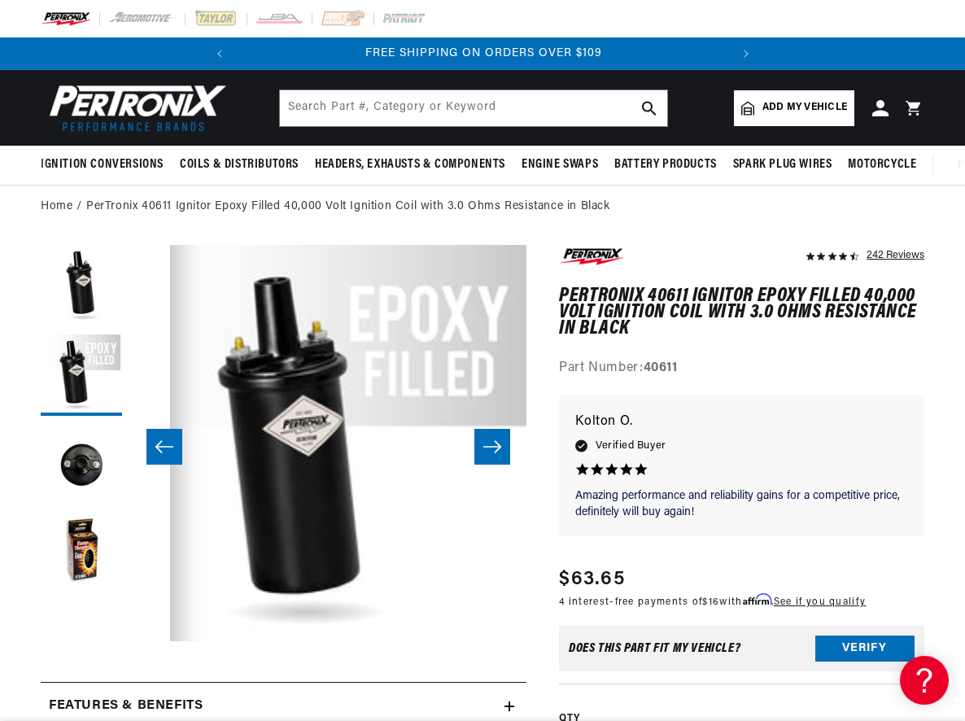
click at [490, 446] on icon "Slide right" at bounding box center [492, 446] width 20 height 16
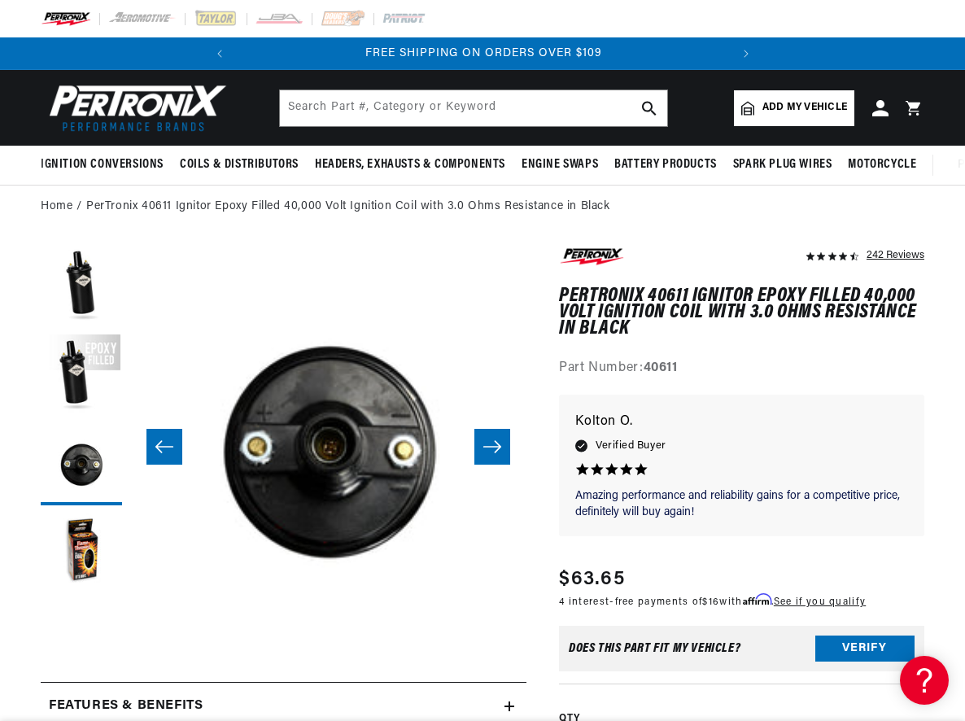
click at [490, 446] on icon "Slide right" at bounding box center [492, 446] width 20 height 16
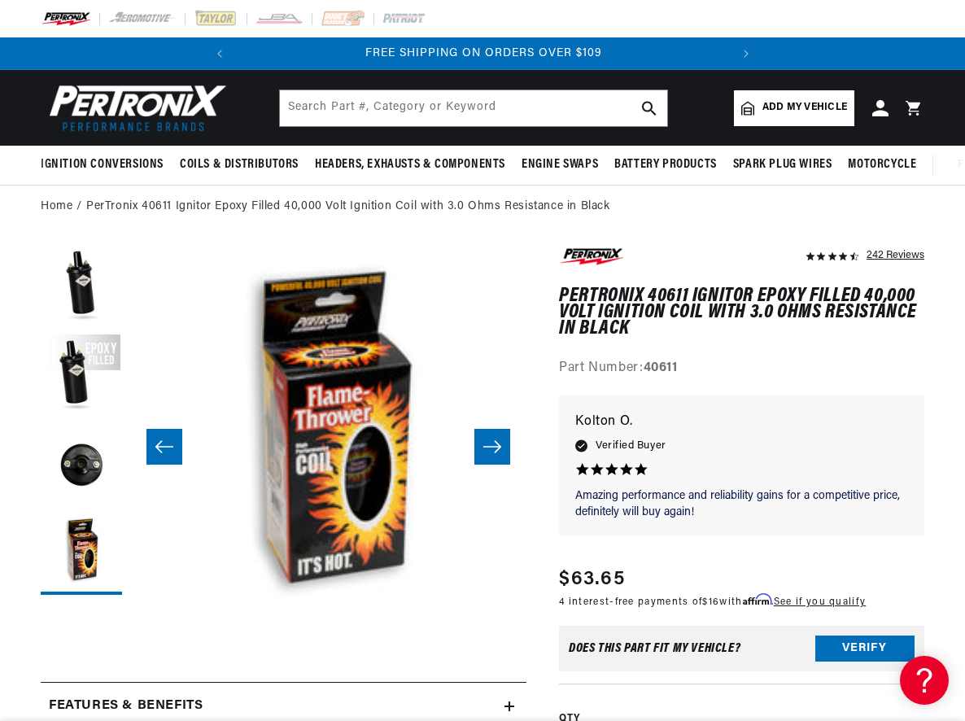
scroll to position [0, 0]
click at [490, 446] on icon "Slide right" at bounding box center [492, 446] width 20 height 16
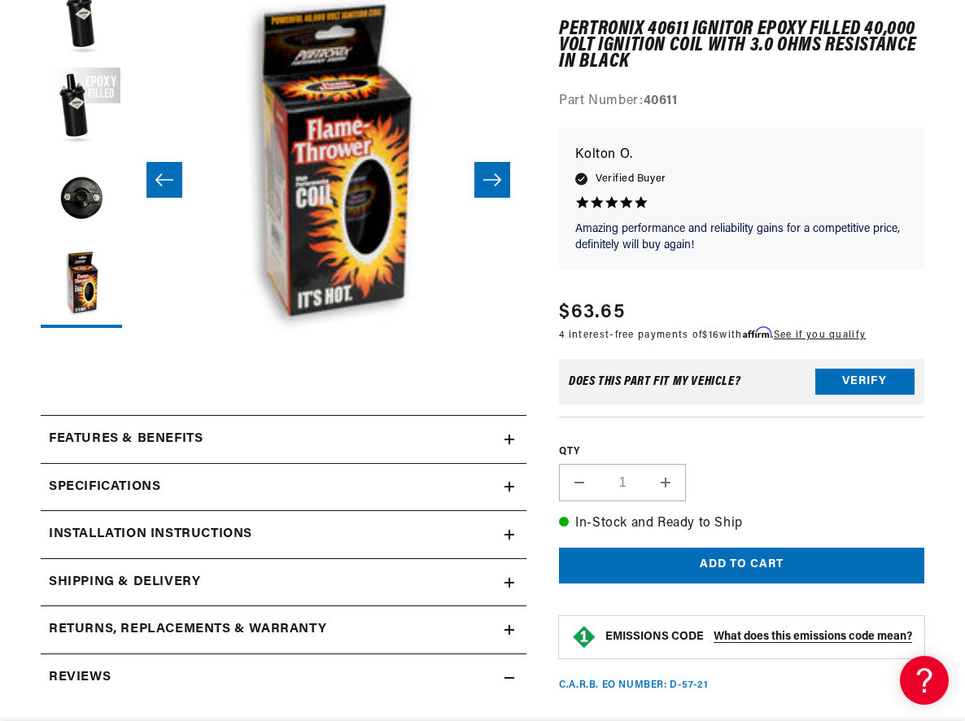
scroll to position [329, 0]
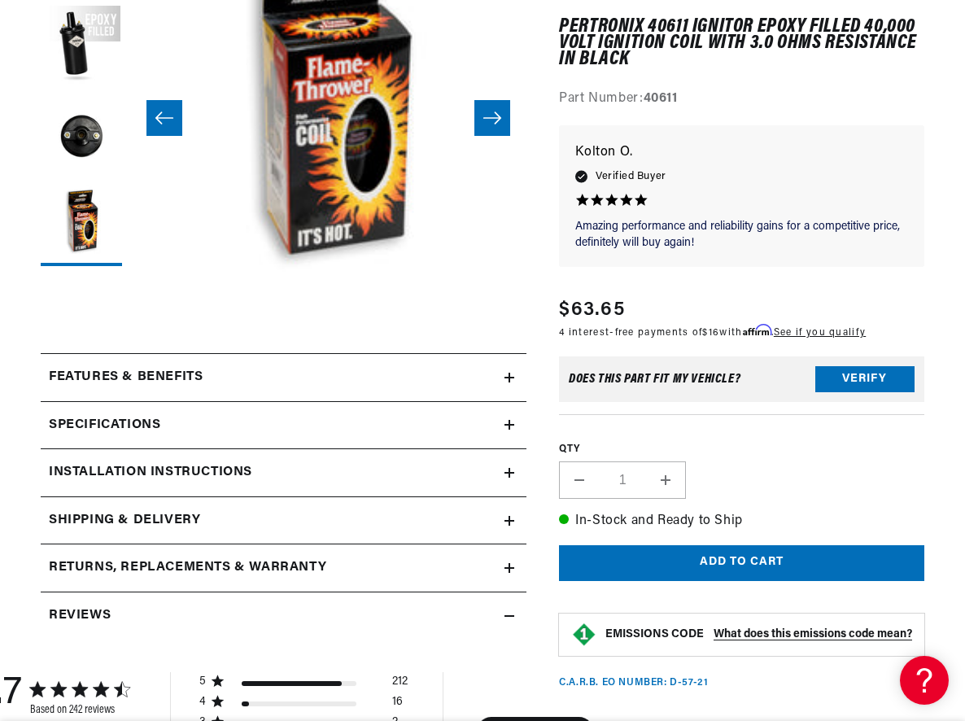
click at [507, 423] on icon at bounding box center [509, 425] width 10 height 10
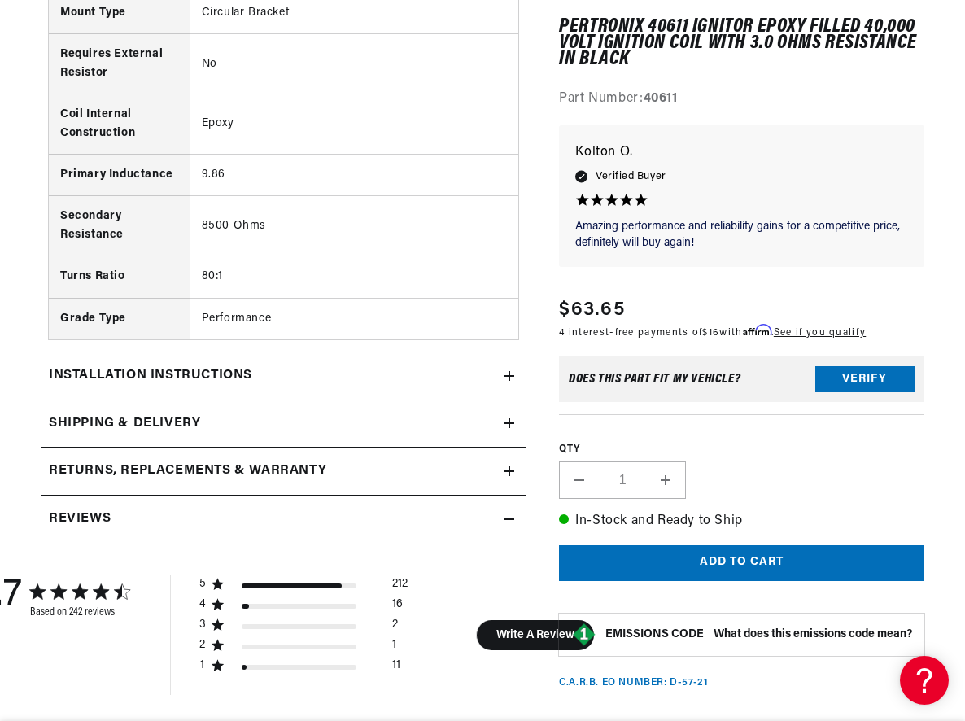
scroll to position [0, 0]
click at [395, 372] on div "Installation instructions" at bounding box center [273, 375] width 464 height 21
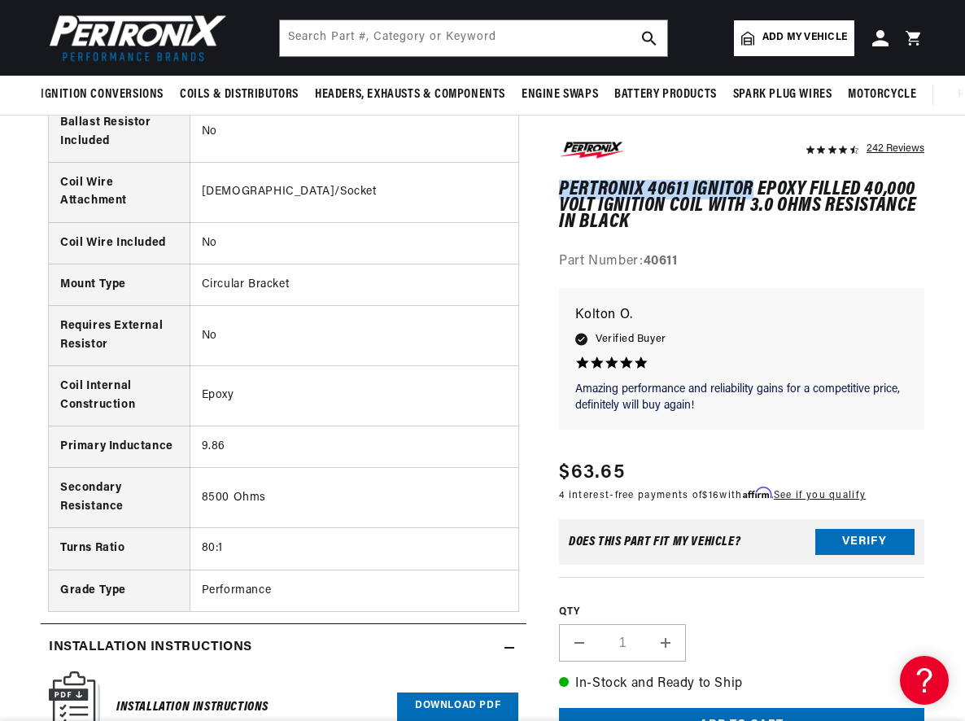
drag, startPoint x: 559, startPoint y: 185, endPoint x: 751, endPoint y: 184, distance: 192.7
click at [751, 184] on h1 "PerTronix 40611 Ignitor Epoxy Filled 40,000 Volt Ignition Coil with 3.0 Ohms Re…" at bounding box center [741, 206] width 365 height 50
copy h1 "PerTronix 40611 Ignitor"
